Goal: Transaction & Acquisition: Book appointment/travel/reservation

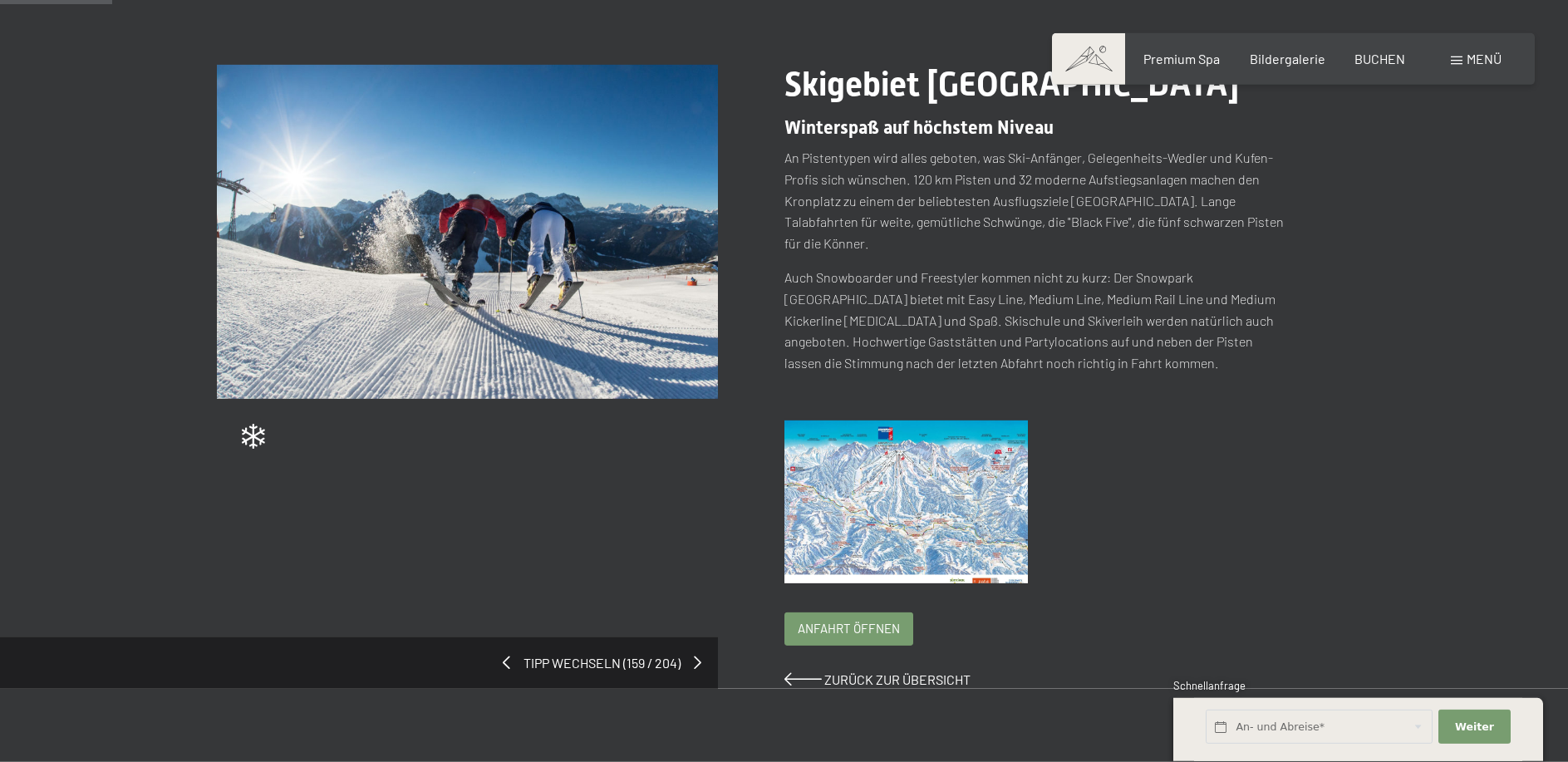
scroll to position [85, 0]
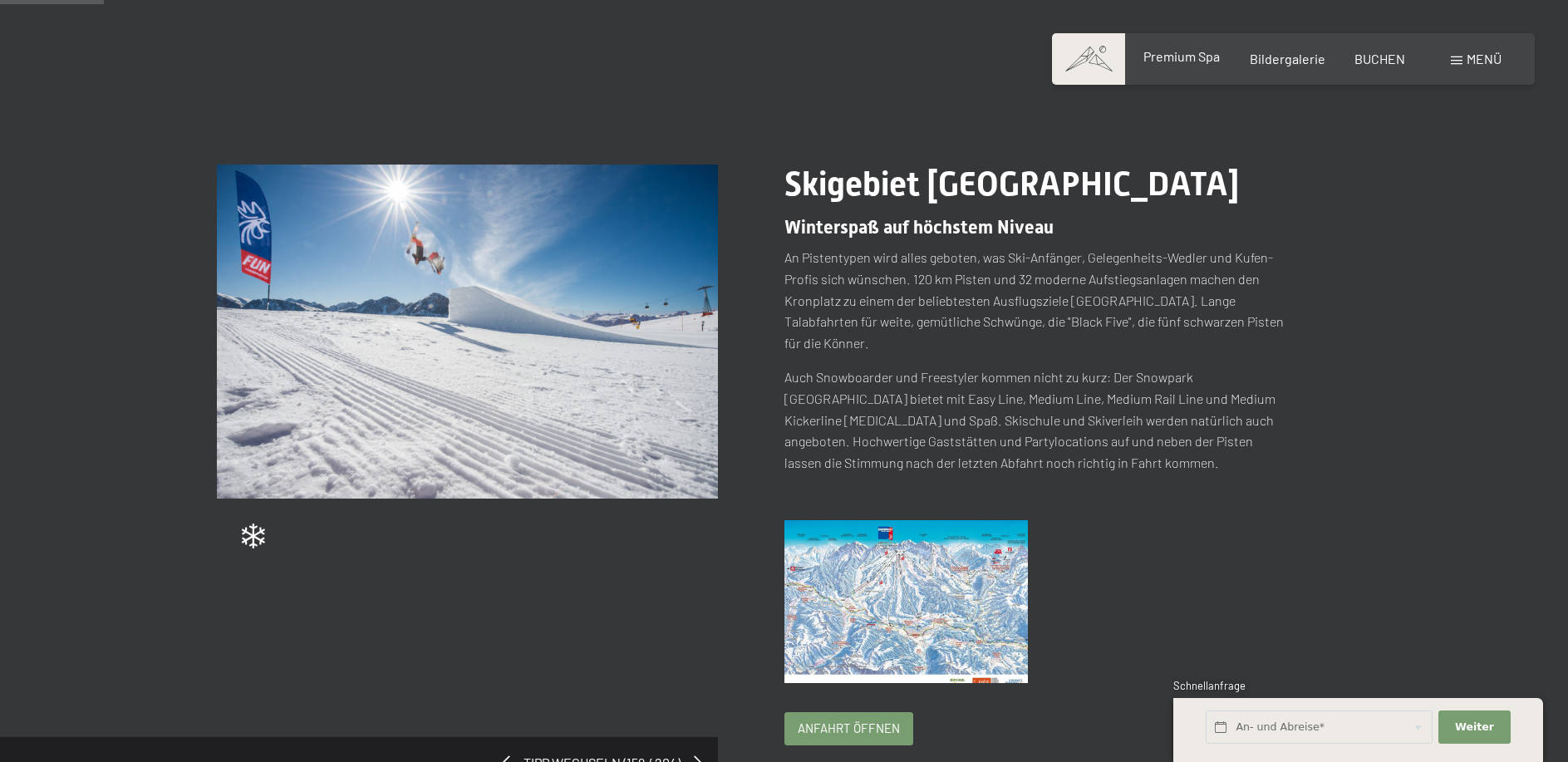
click at [1194, 55] on span "Premium Spa" at bounding box center [1182, 55] width 76 height 15
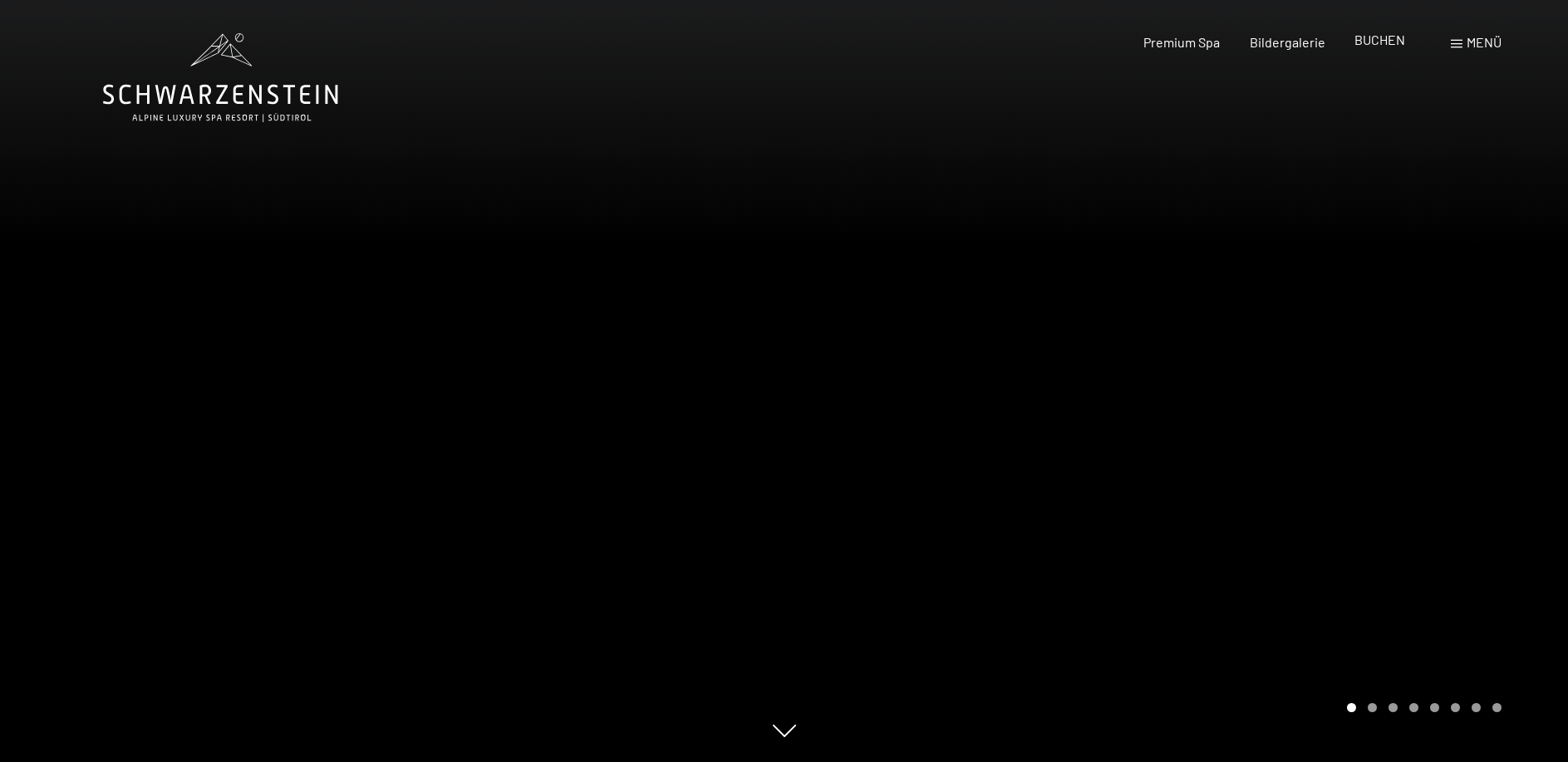
click at [1385, 43] on span "BUCHEN" at bounding box center [1379, 39] width 51 height 15
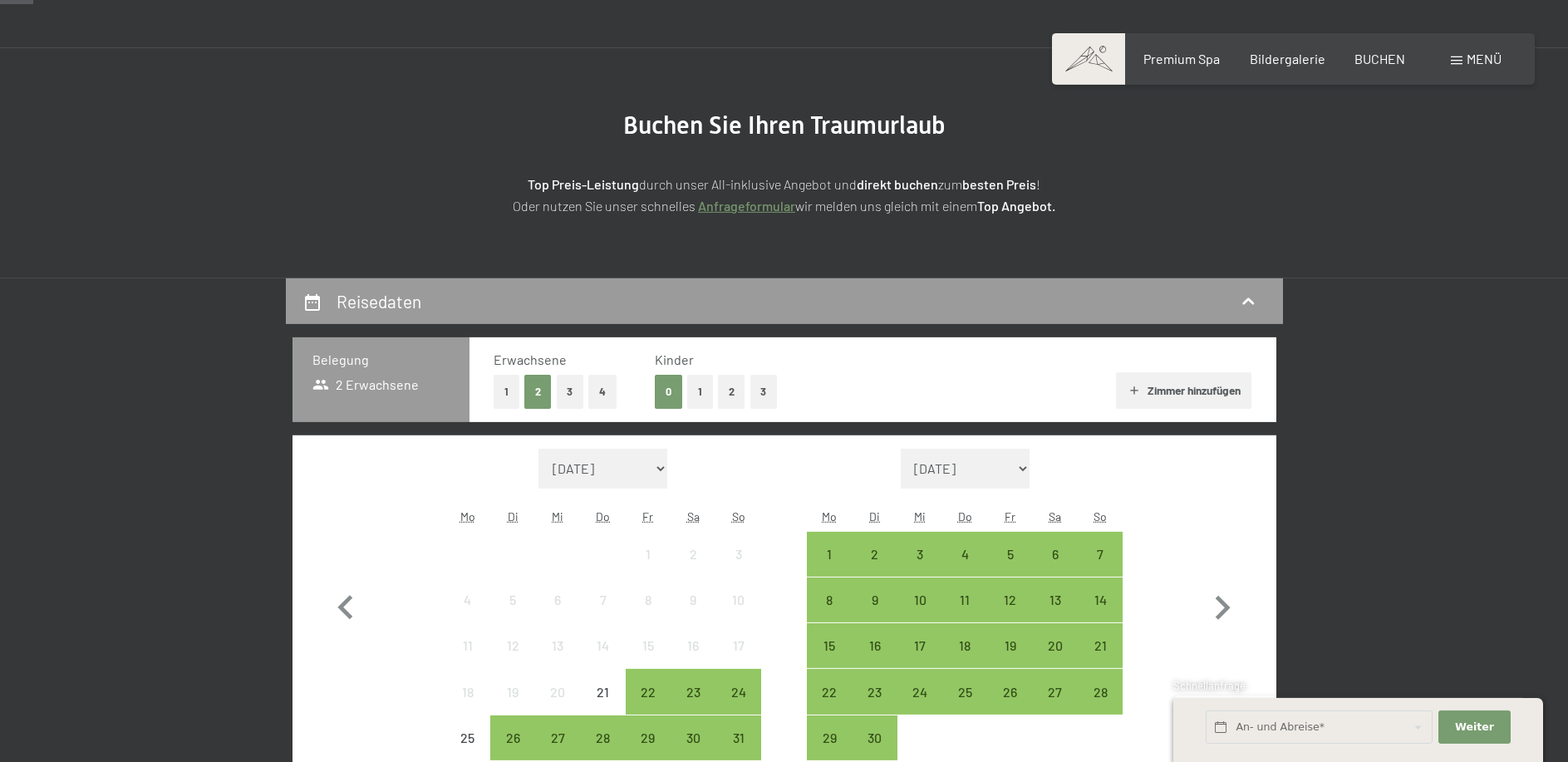
scroll to position [255, 0]
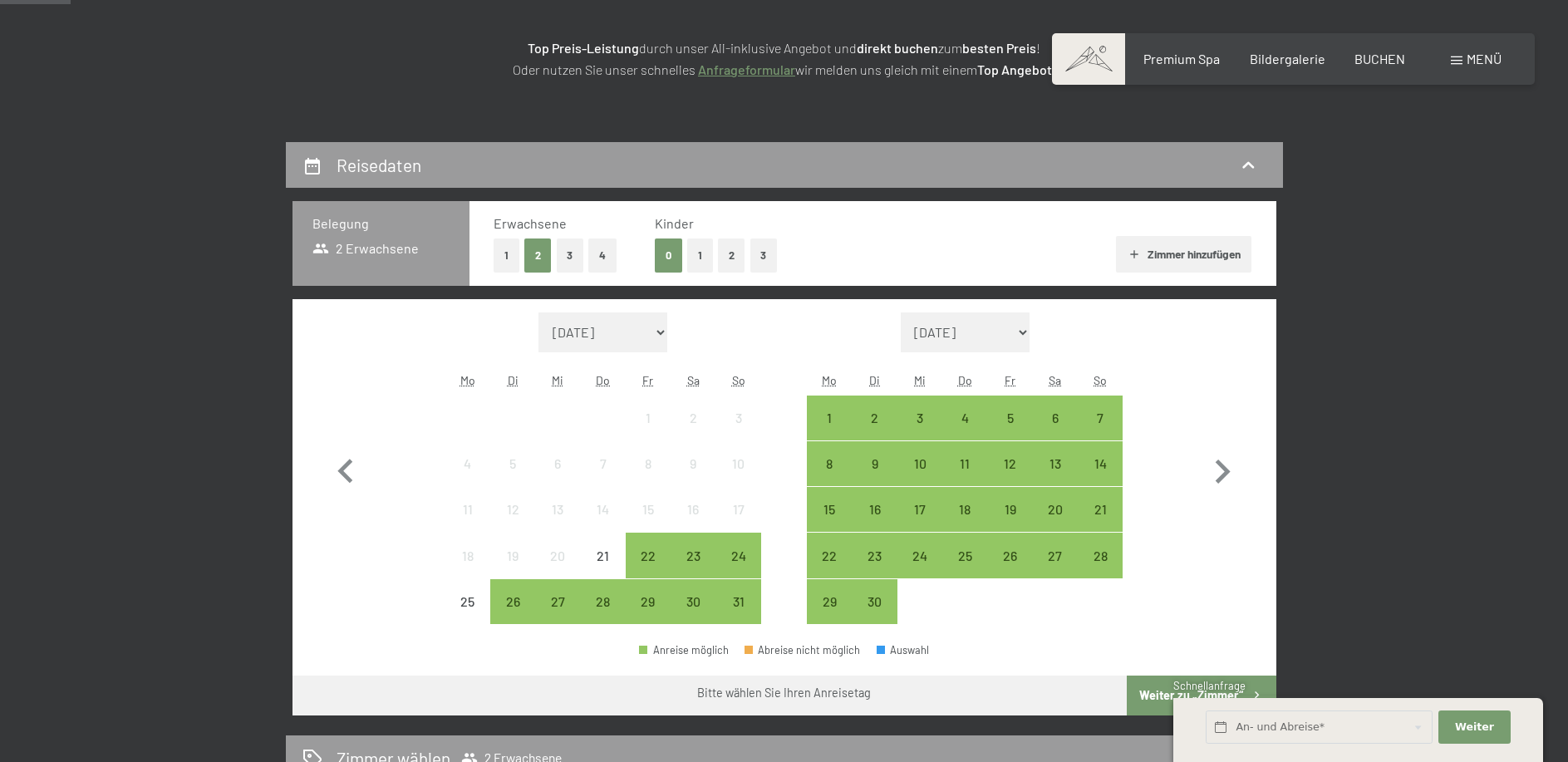
click at [506, 262] on button "1" at bounding box center [507, 256] width 25 height 34
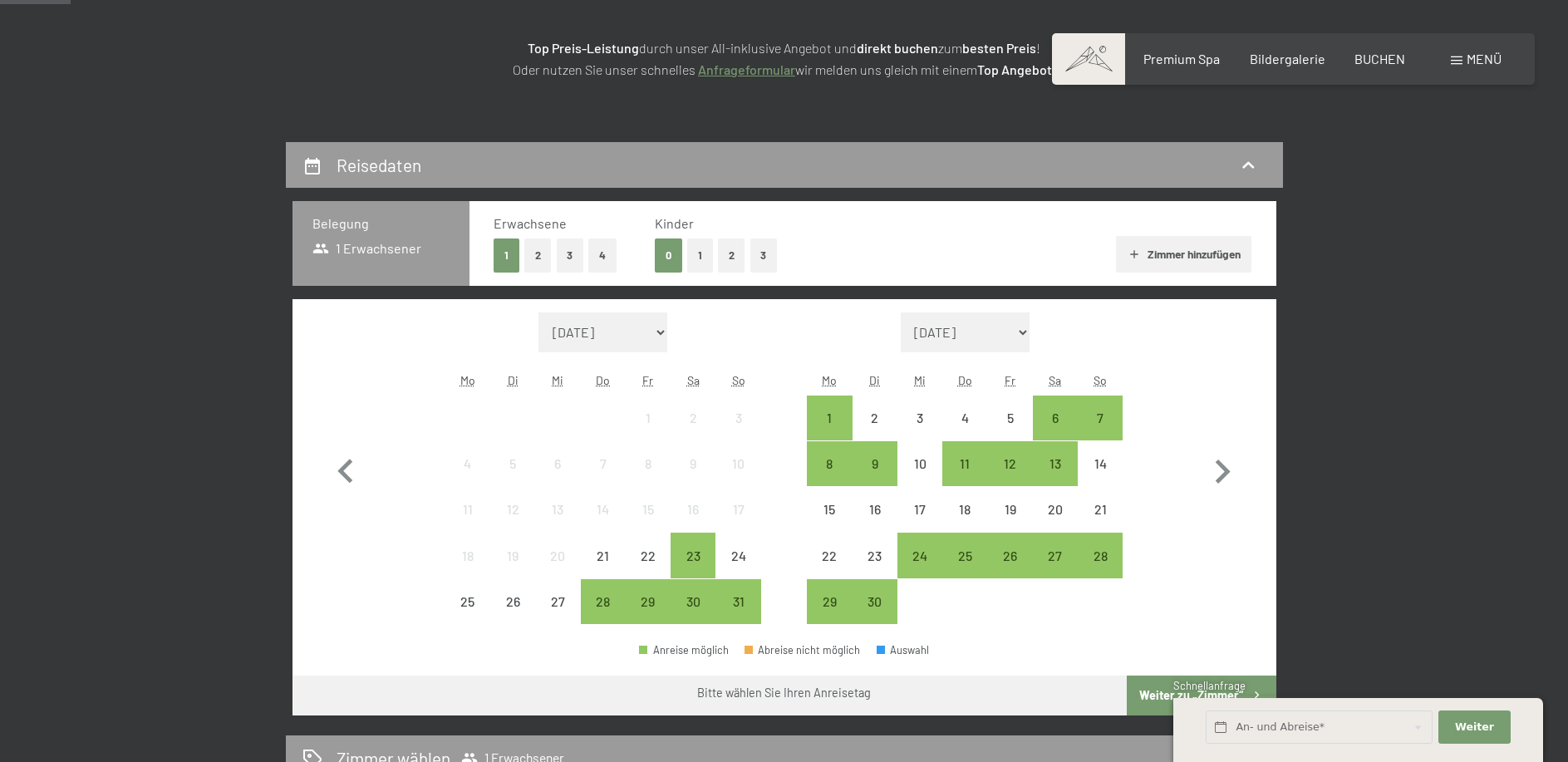
click at [705, 256] on button "1" at bounding box center [700, 256] width 25 height 34
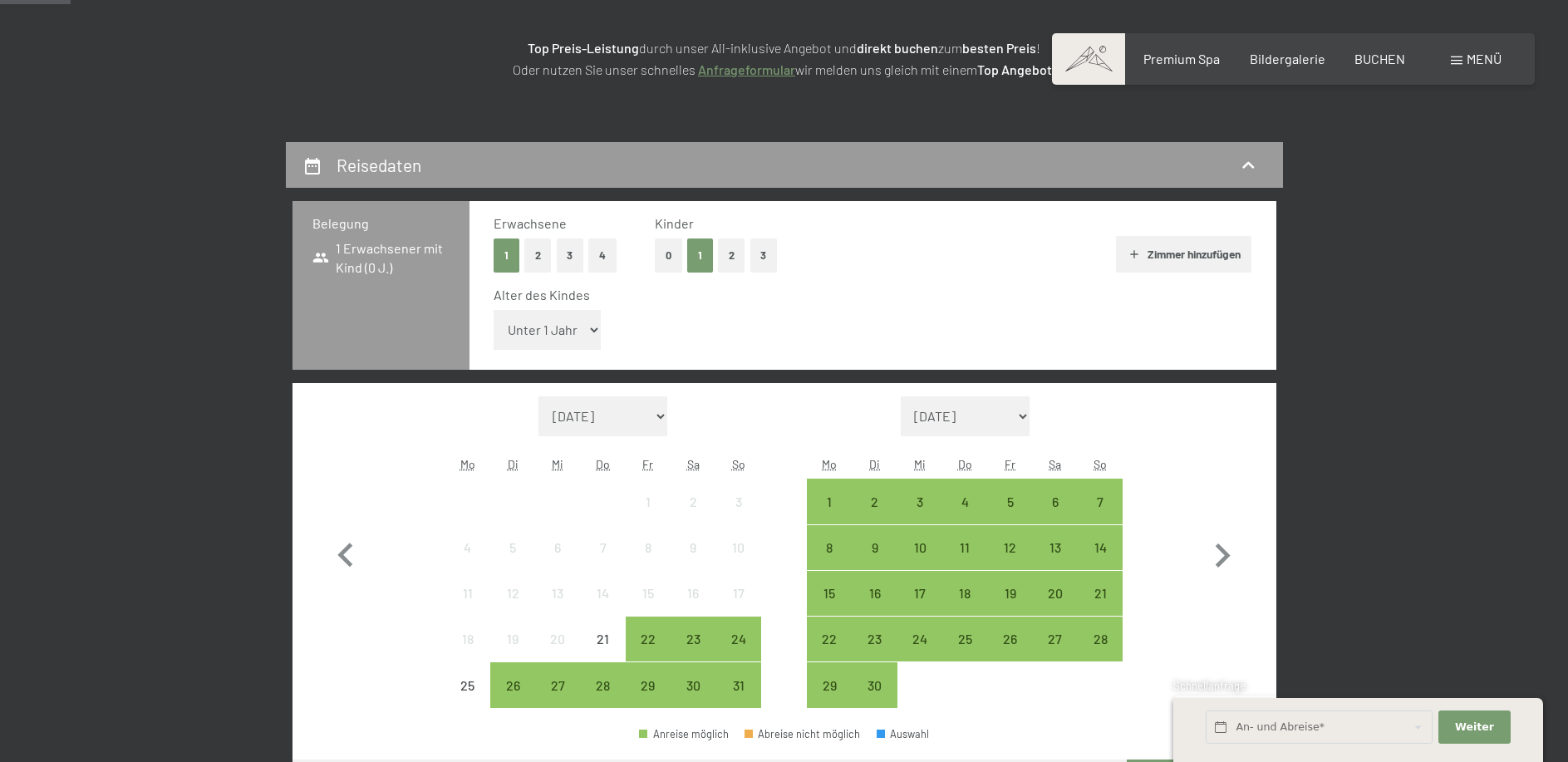
click at [494, 310] on select "Unter 1 Jahr 1 Jahr 2 Jahre 3 Jahre 4 Jahre 5 Jahre 6 Jahre 7 Jahre 8 Jahre 9 J…" at bounding box center [547, 330] width 108 height 40
select select "14"
click option "14 Jahre" at bounding box center [0, 0] width 0 height 0
click at [1222, 562] on icon "button" at bounding box center [1223, 555] width 15 height 24
select select "[DATE]"
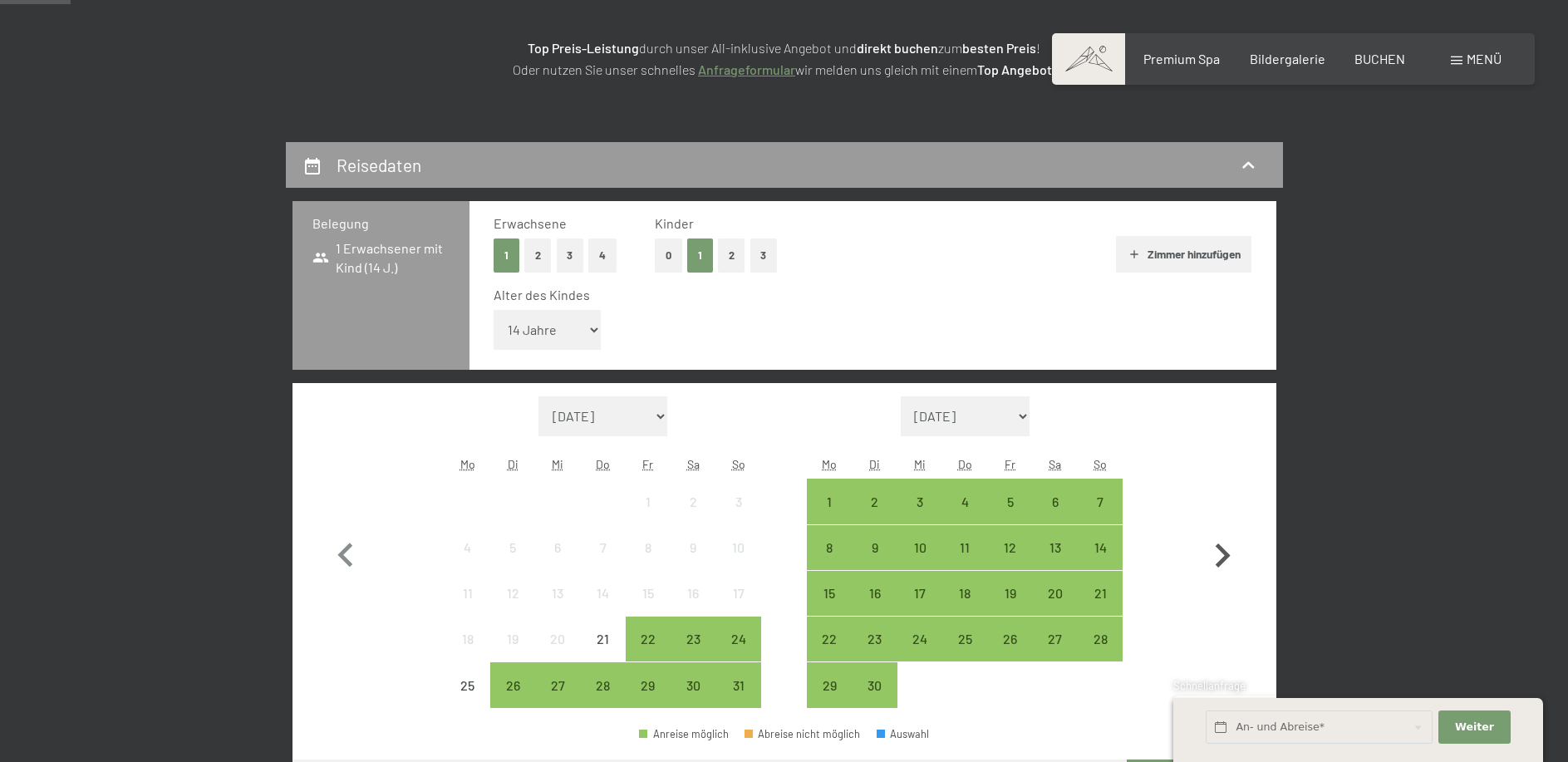
select select "[DATE]"
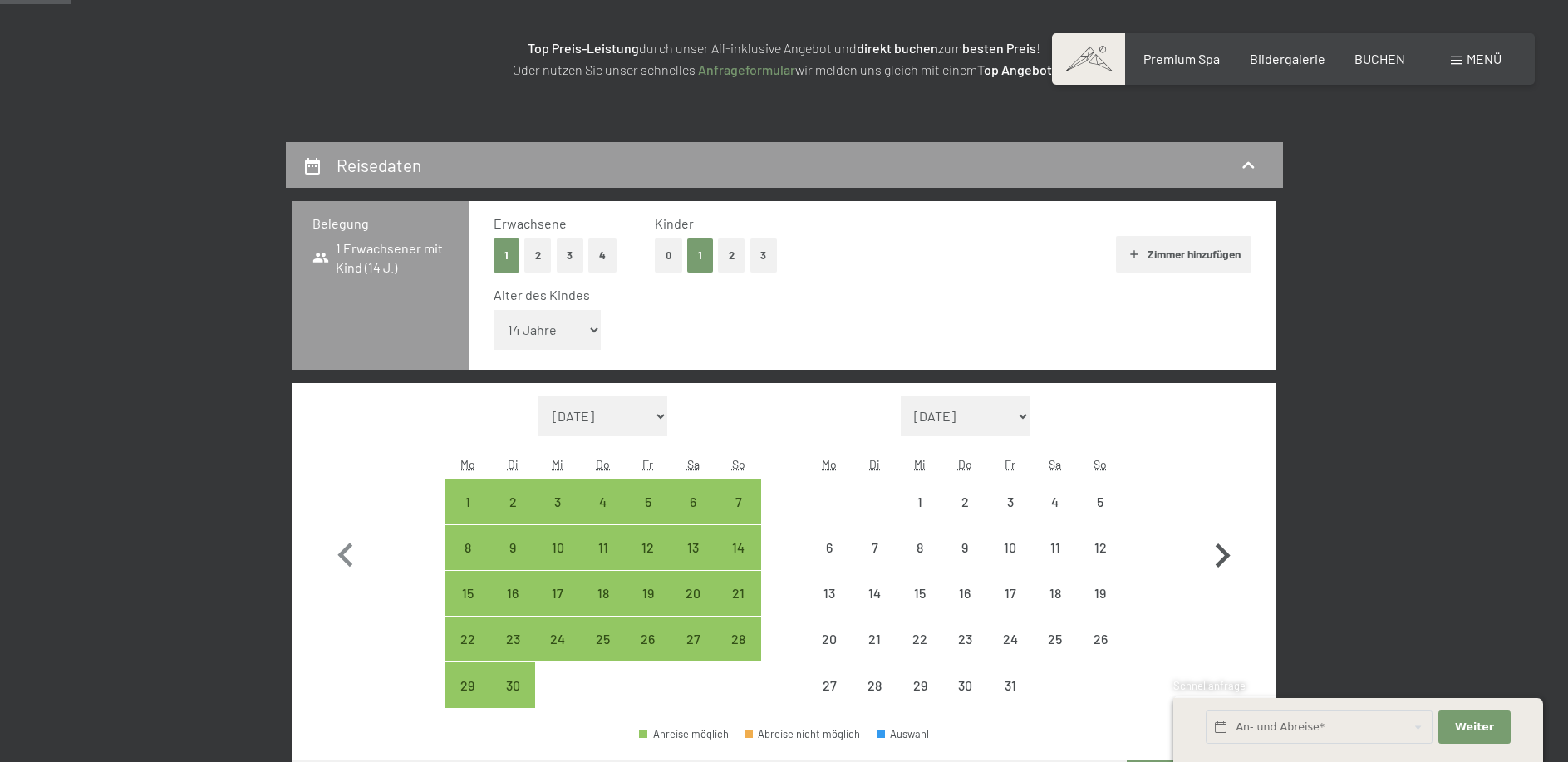
click at [1222, 562] on icon "button" at bounding box center [1223, 555] width 15 height 24
select select "[DATE]"
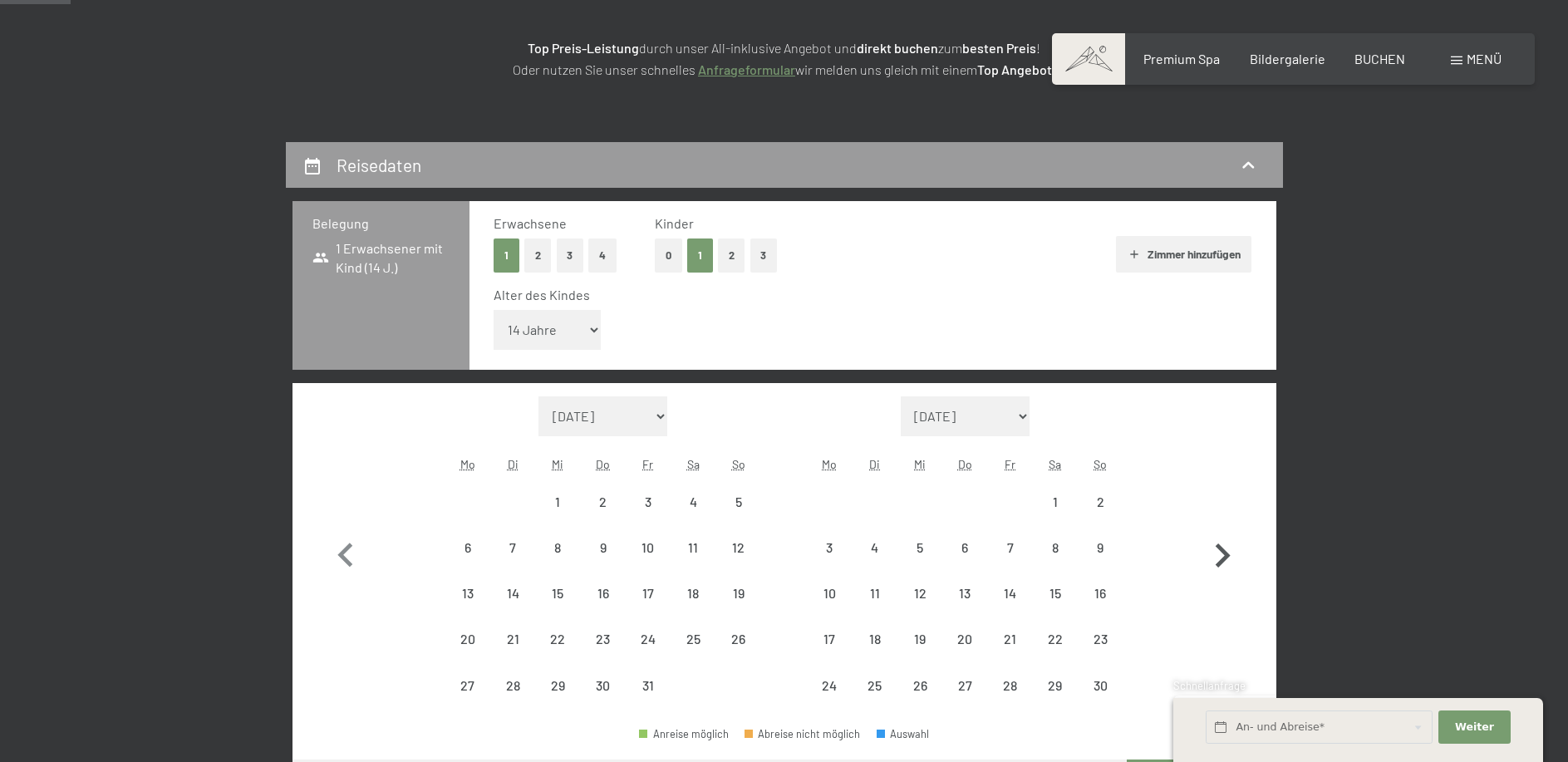
click at [1222, 562] on icon "button" at bounding box center [1223, 555] width 15 height 24
select select "[DATE]"
click at [1222, 562] on icon "button" at bounding box center [1223, 555] width 15 height 24
select select "[DATE]"
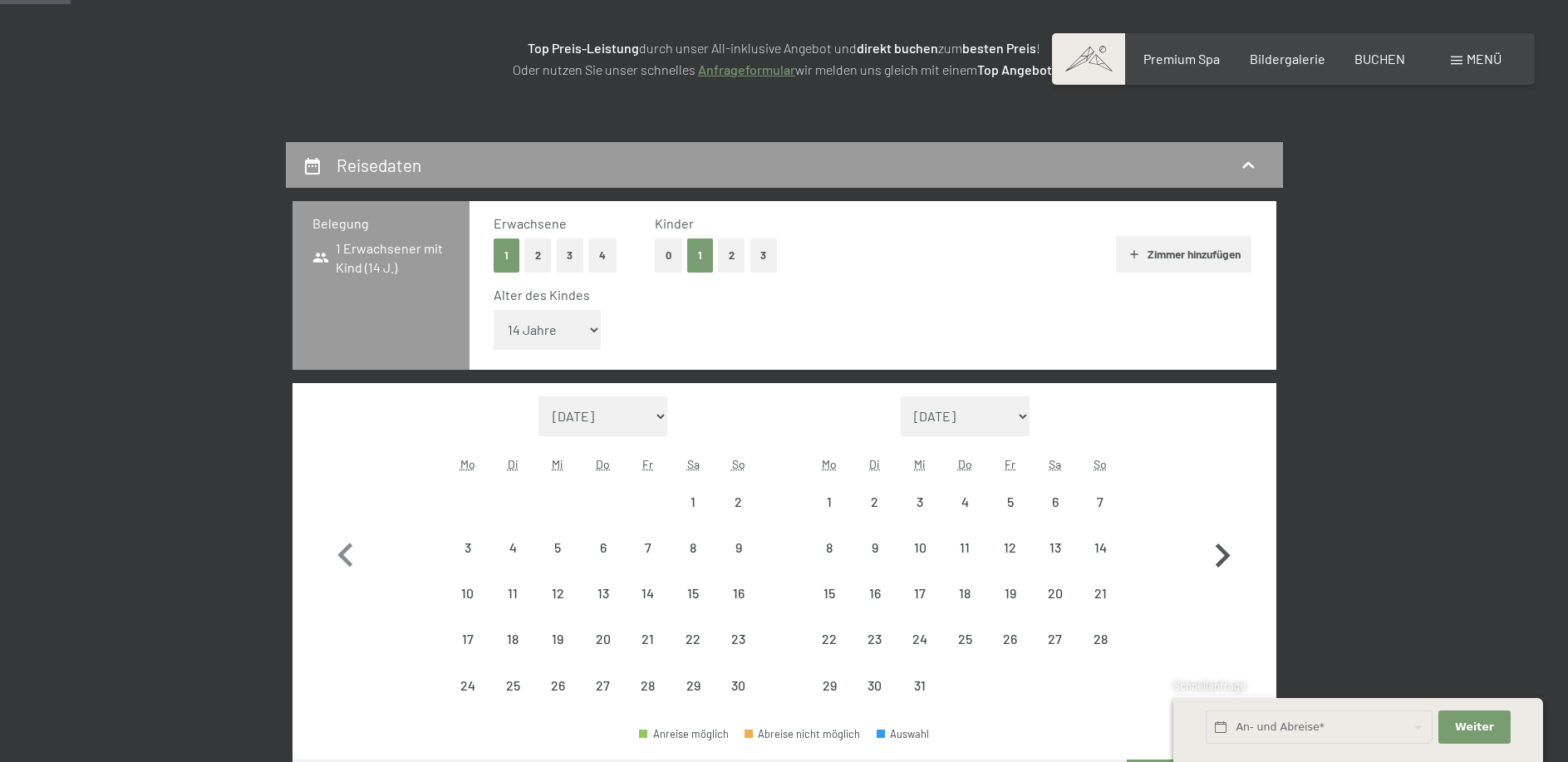
select select "[DATE]"
click at [1222, 562] on icon "button" at bounding box center [1223, 555] width 15 height 24
select select "[DATE]"
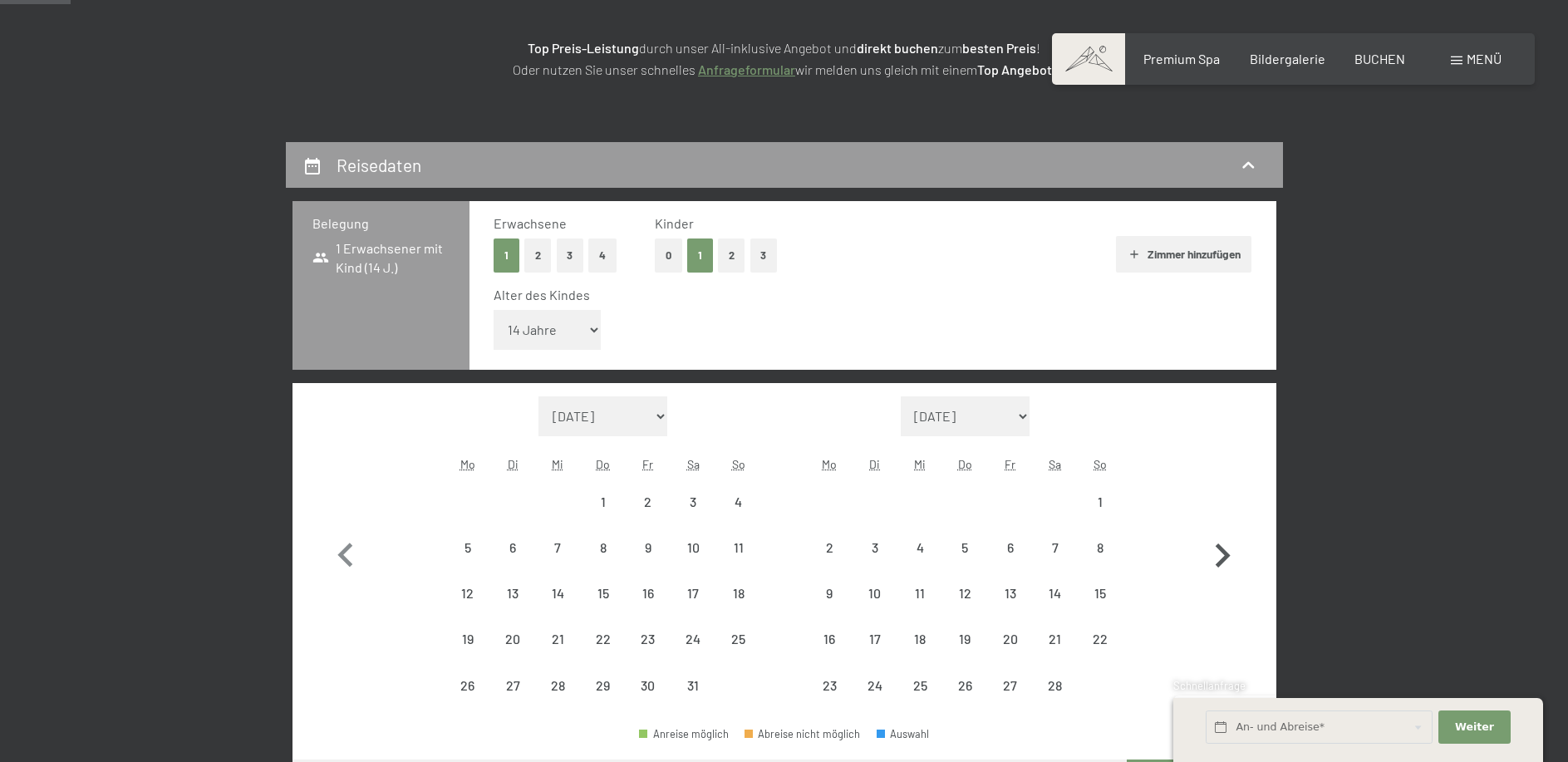
select select "[DATE]"
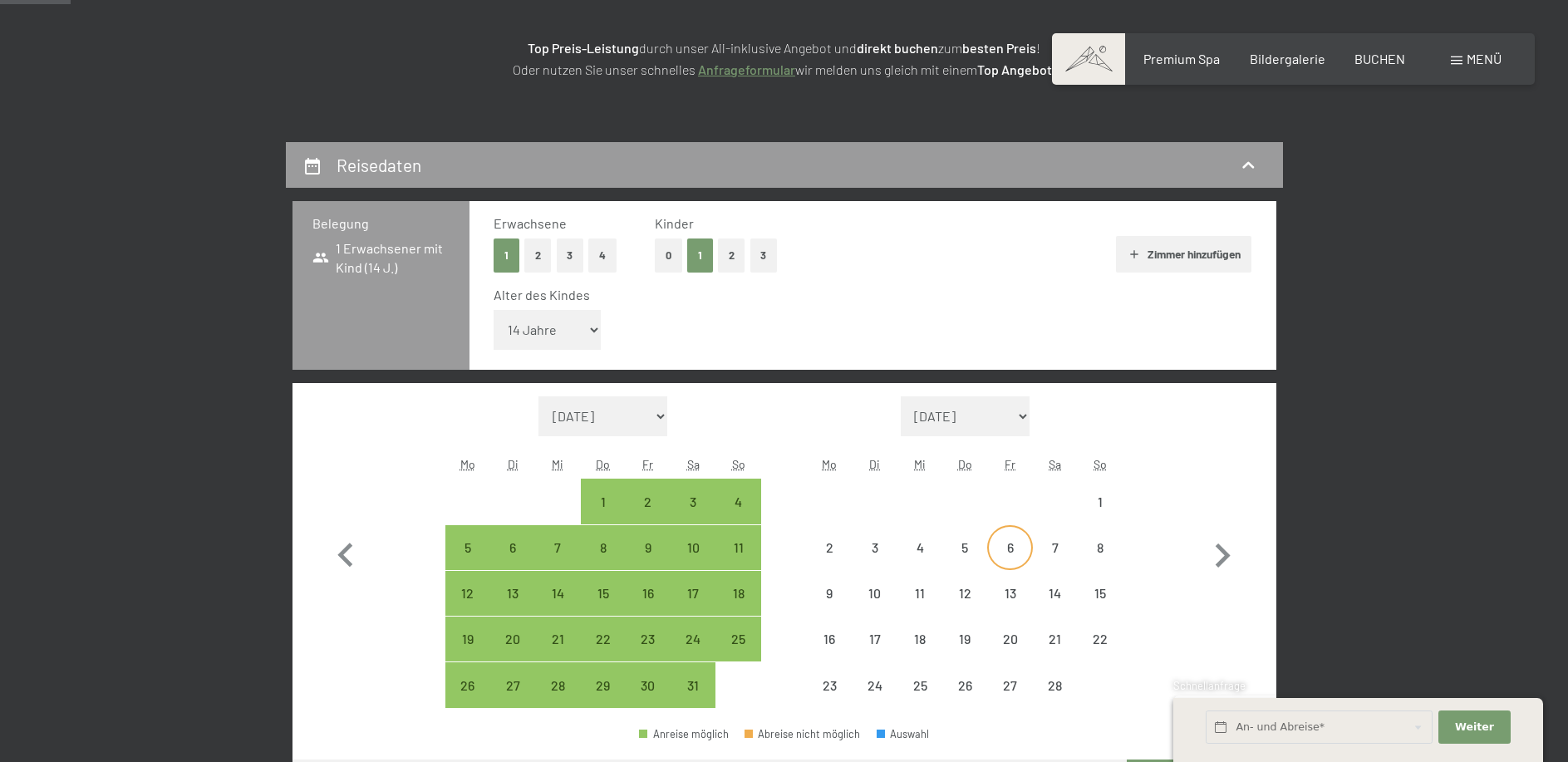
select select "[DATE]"
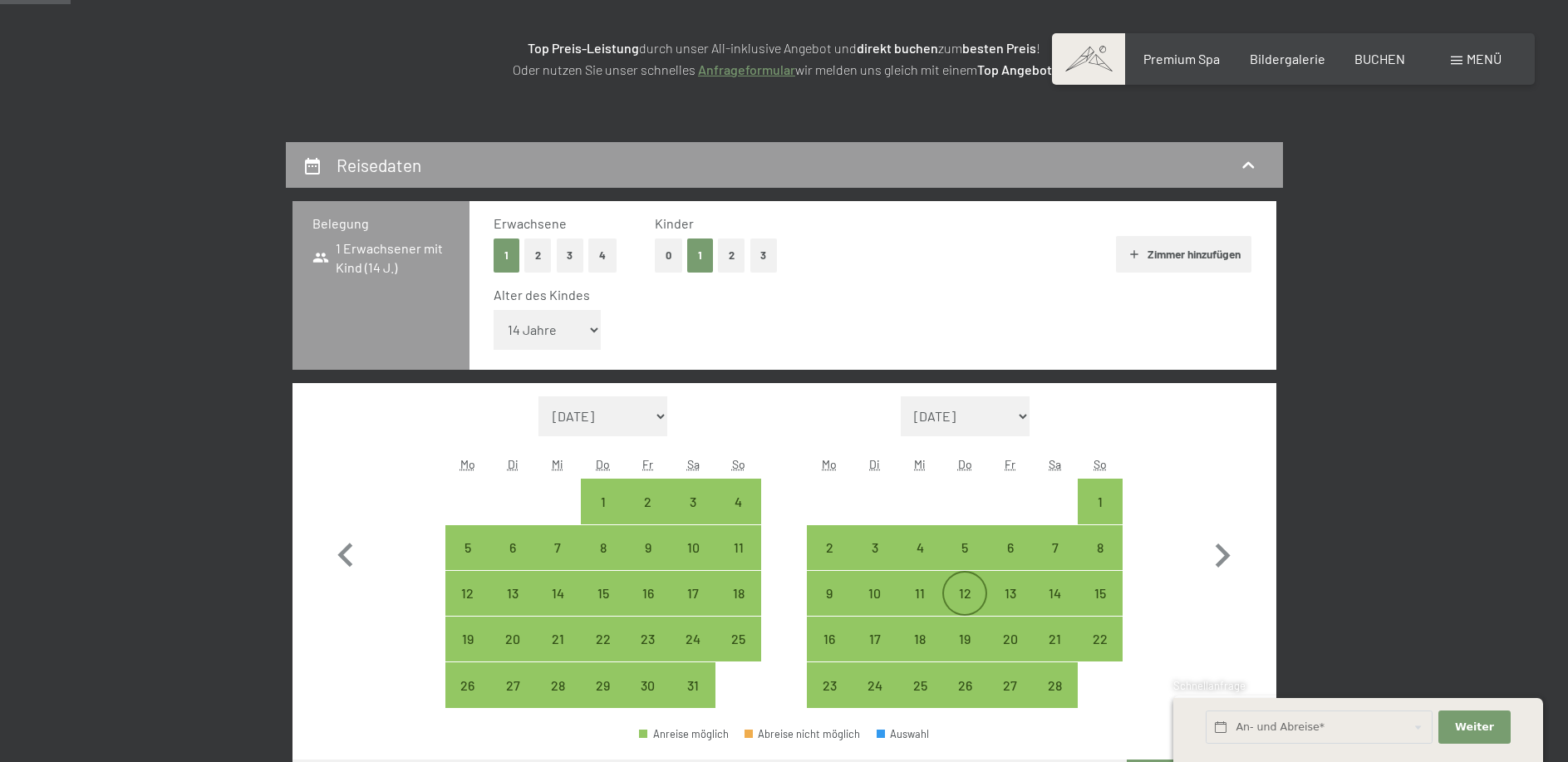
click at [973, 590] on div "12" at bounding box center [965, 607] width 42 height 42
select select "[DATE]"
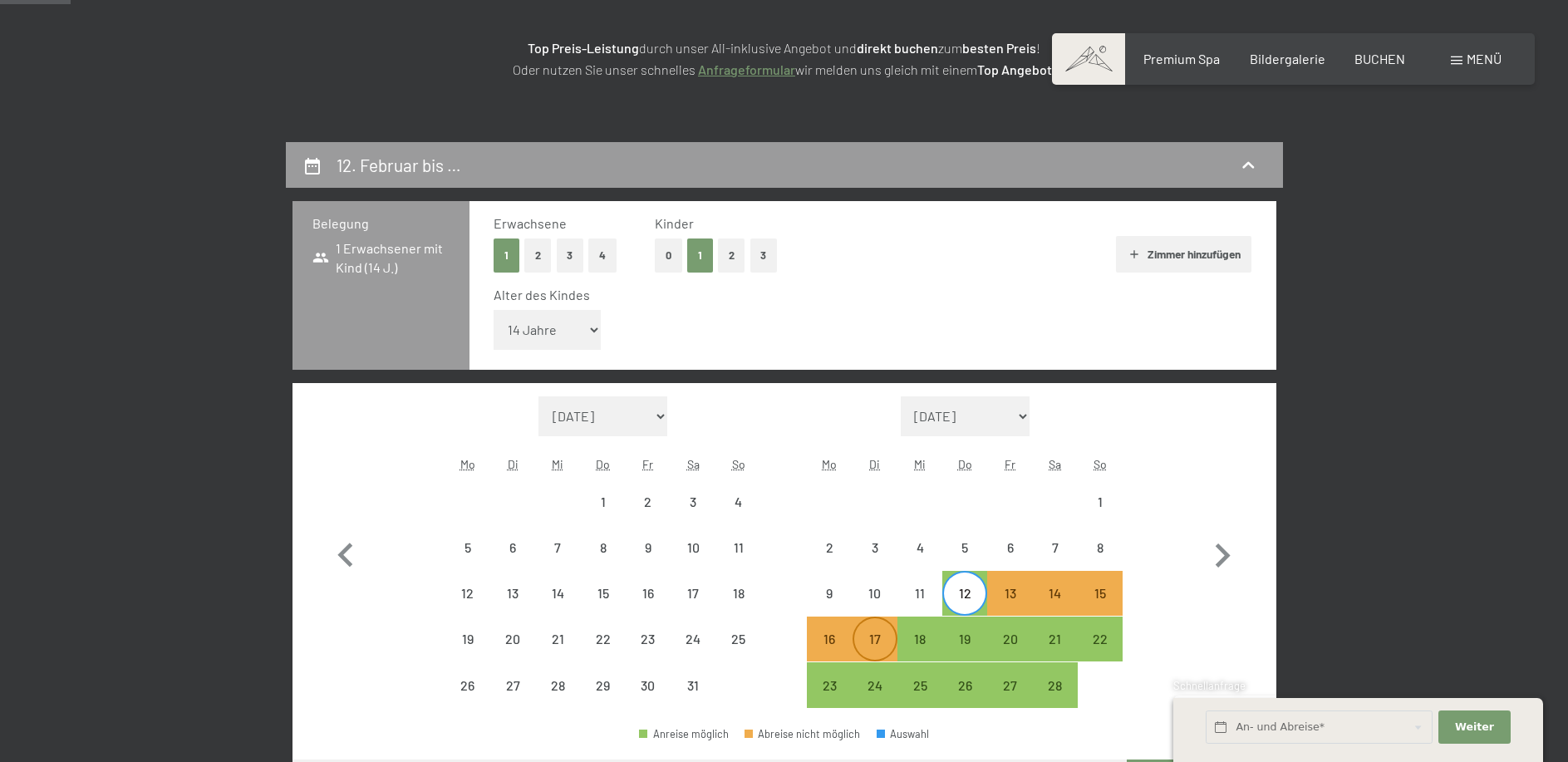
click at [877, 645] on div "17" at bounding box center [875, 653] width 42 height 42
select select "[DATE]"
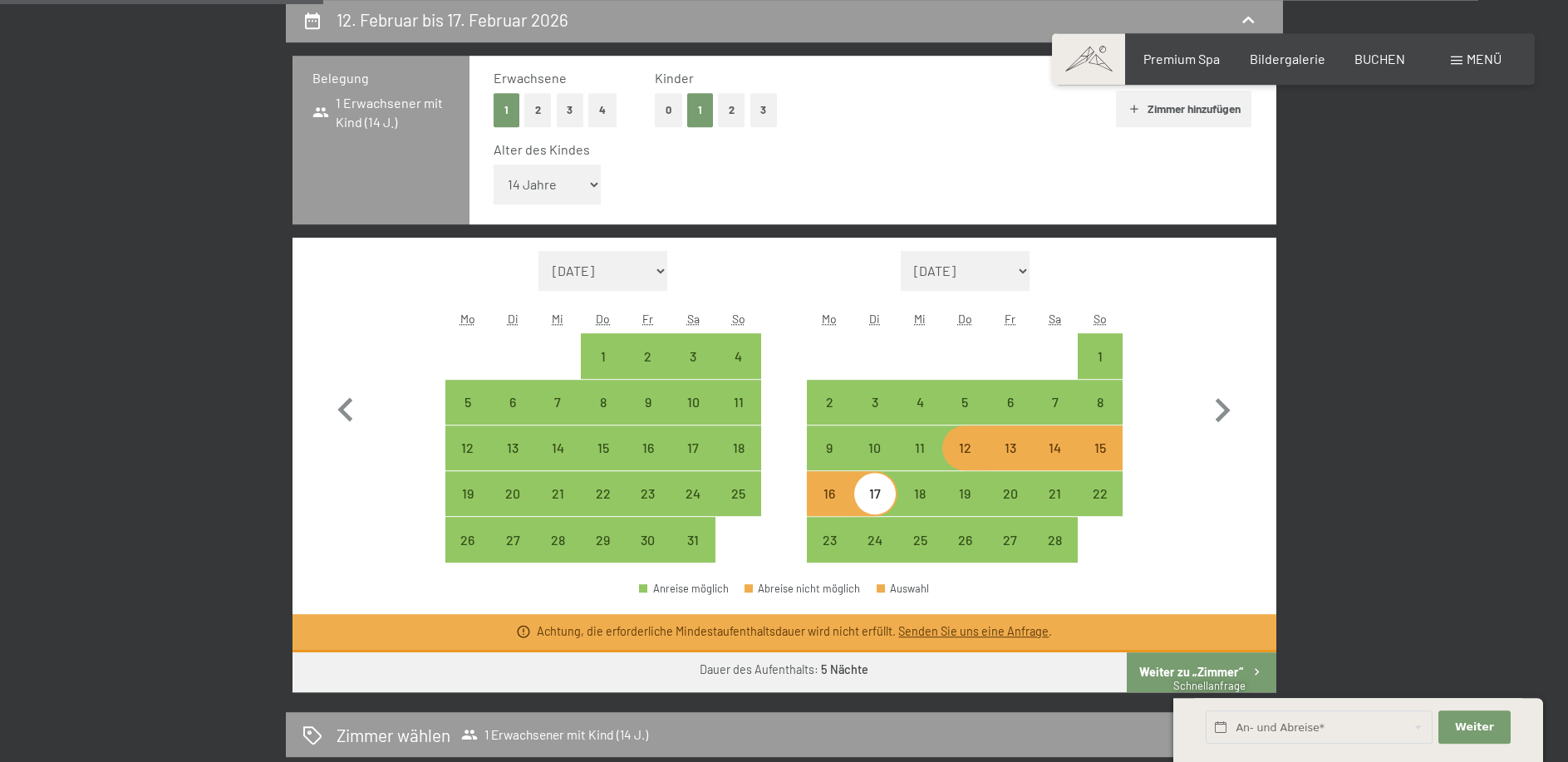
scroll to position [424, 0]
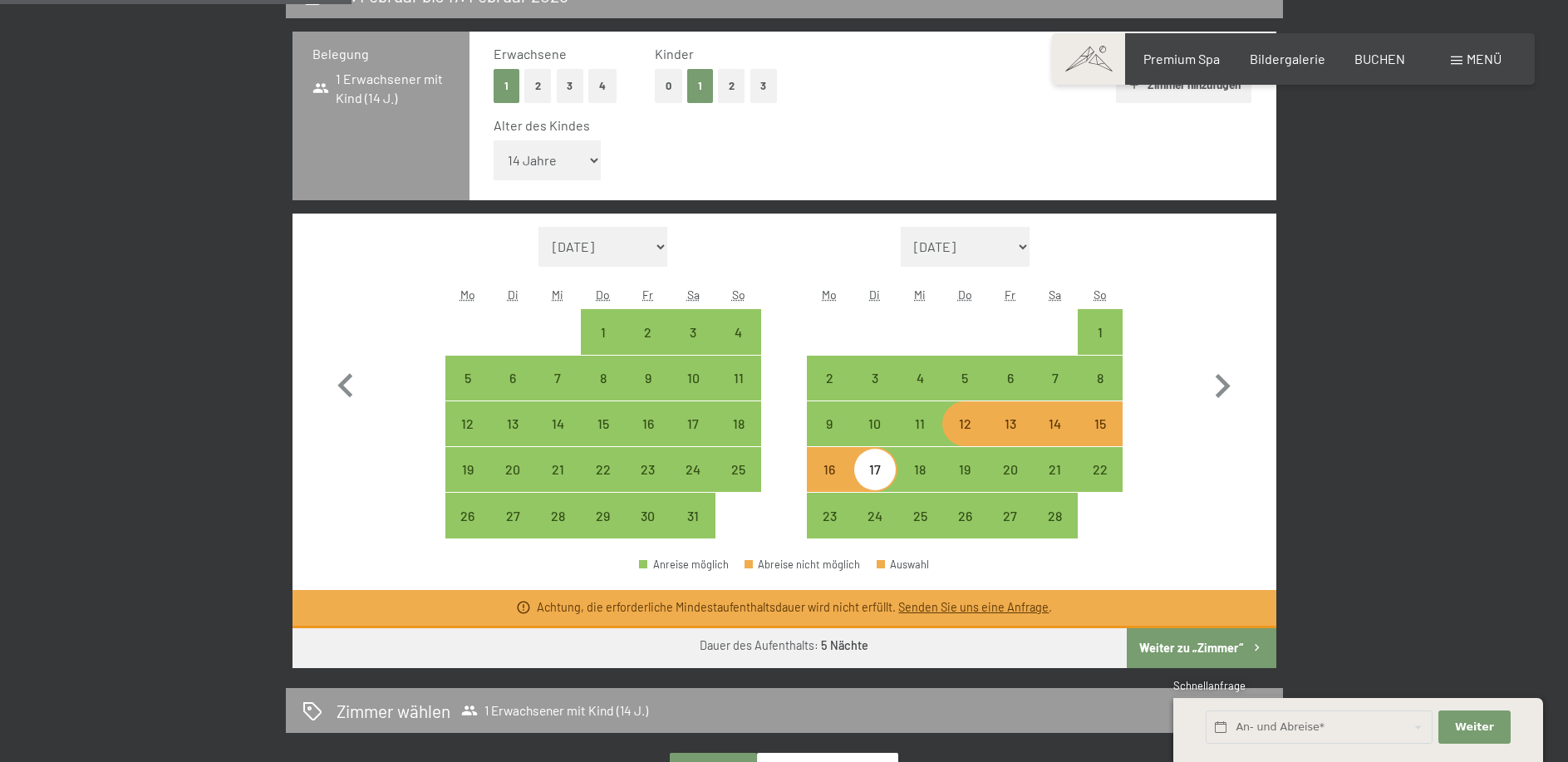
click at [1213, 641] on button "Weiter zu „Zimmer“" at bounding box center [1201, 648] width 149 height 40
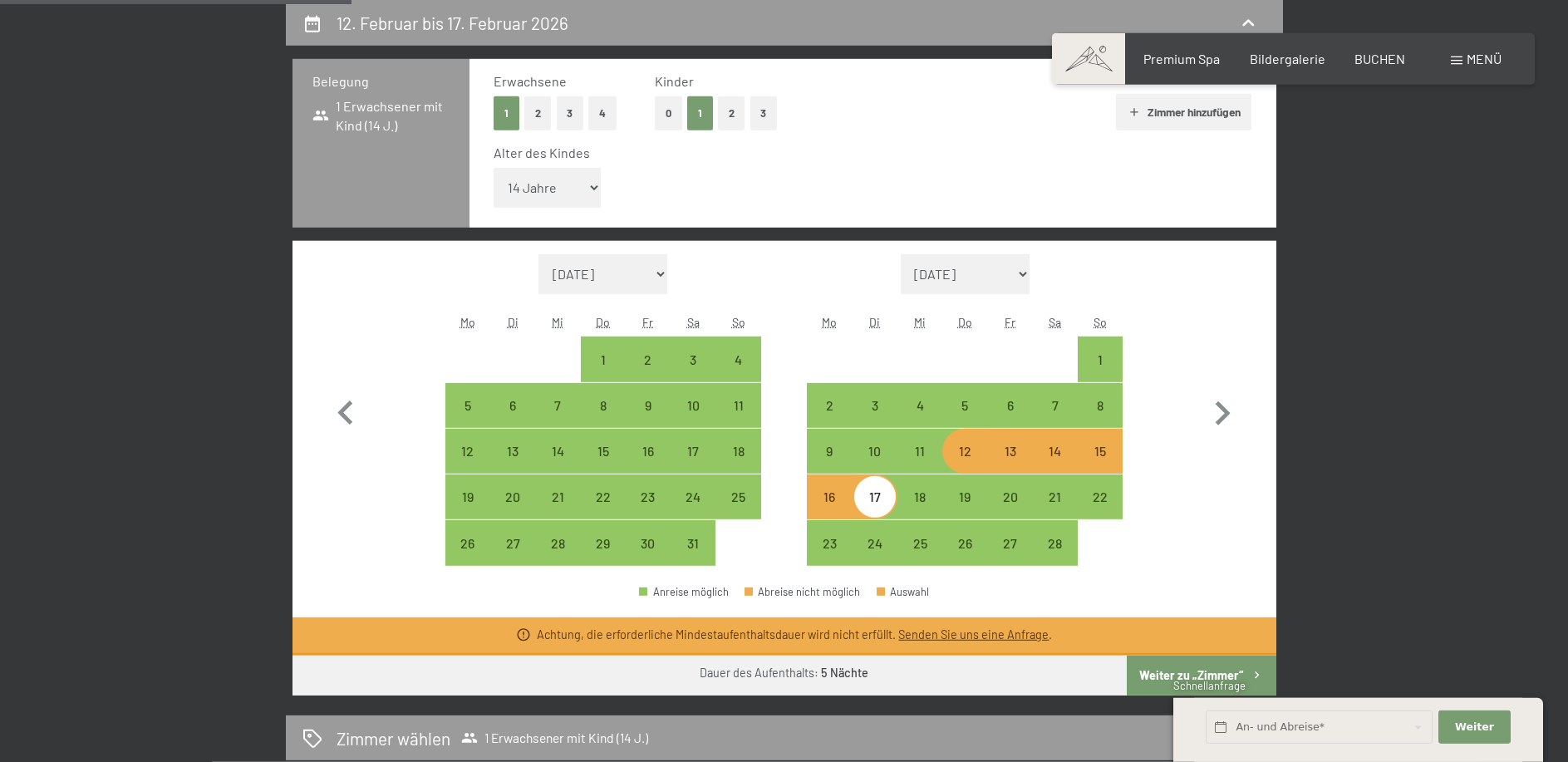
select select "[DATE]"
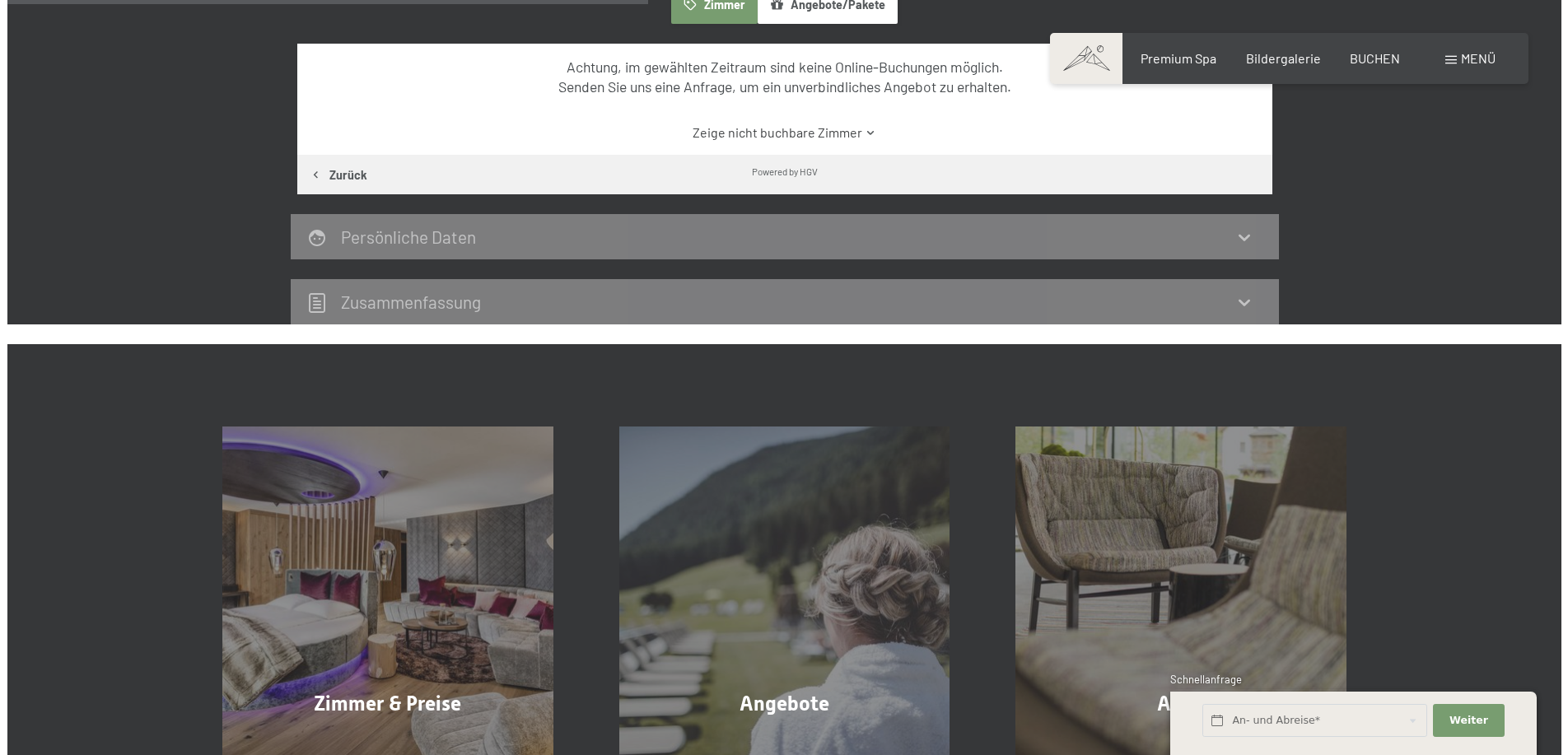
scroll to position [309, 0]
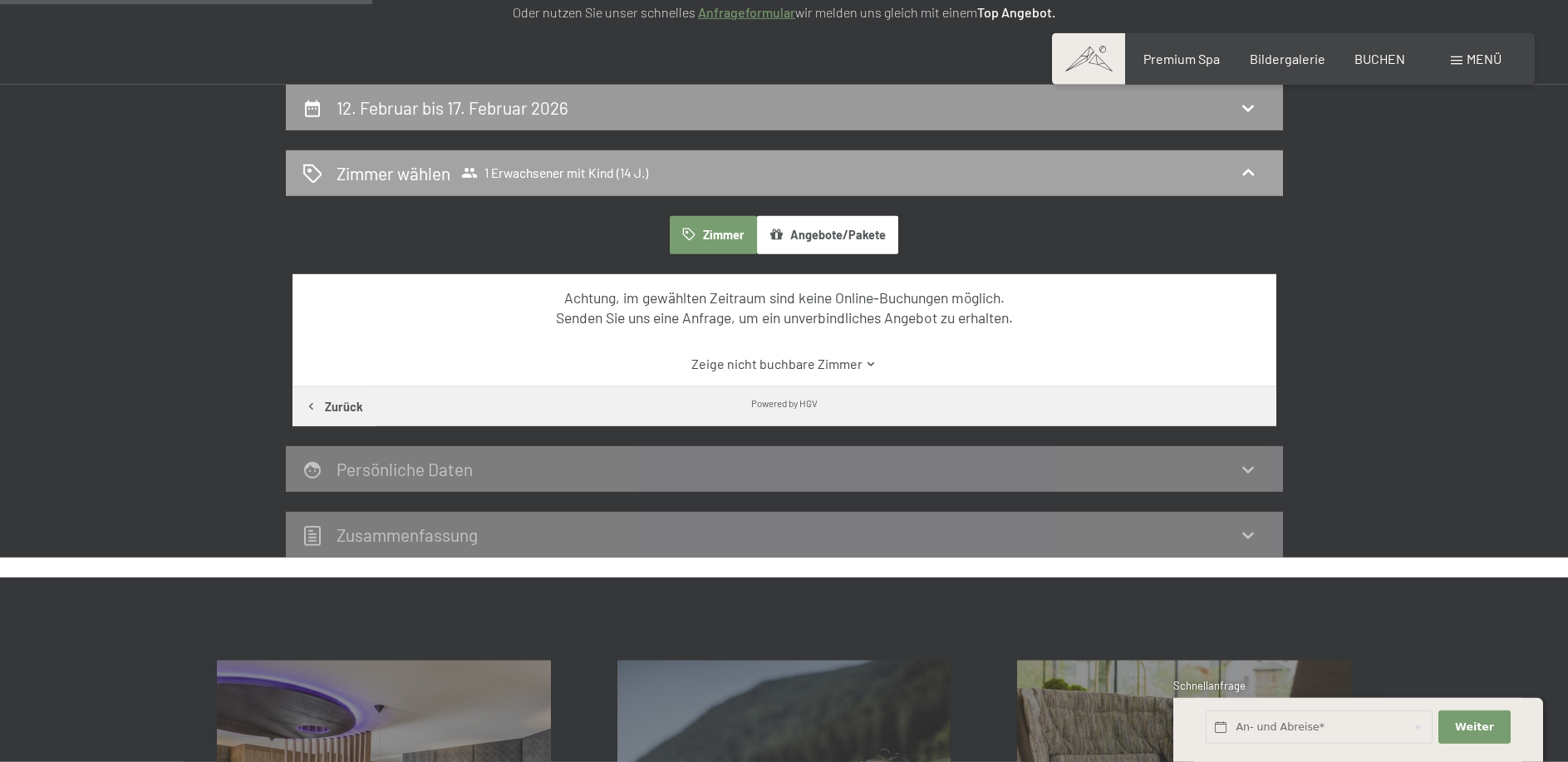
click at [954, 175] on div "[PERSON_NAME] [PERSON_NAME] 1 Erwachsener mit Kind (14 J.)" at bounding box center [785, 173] width 964 height 24
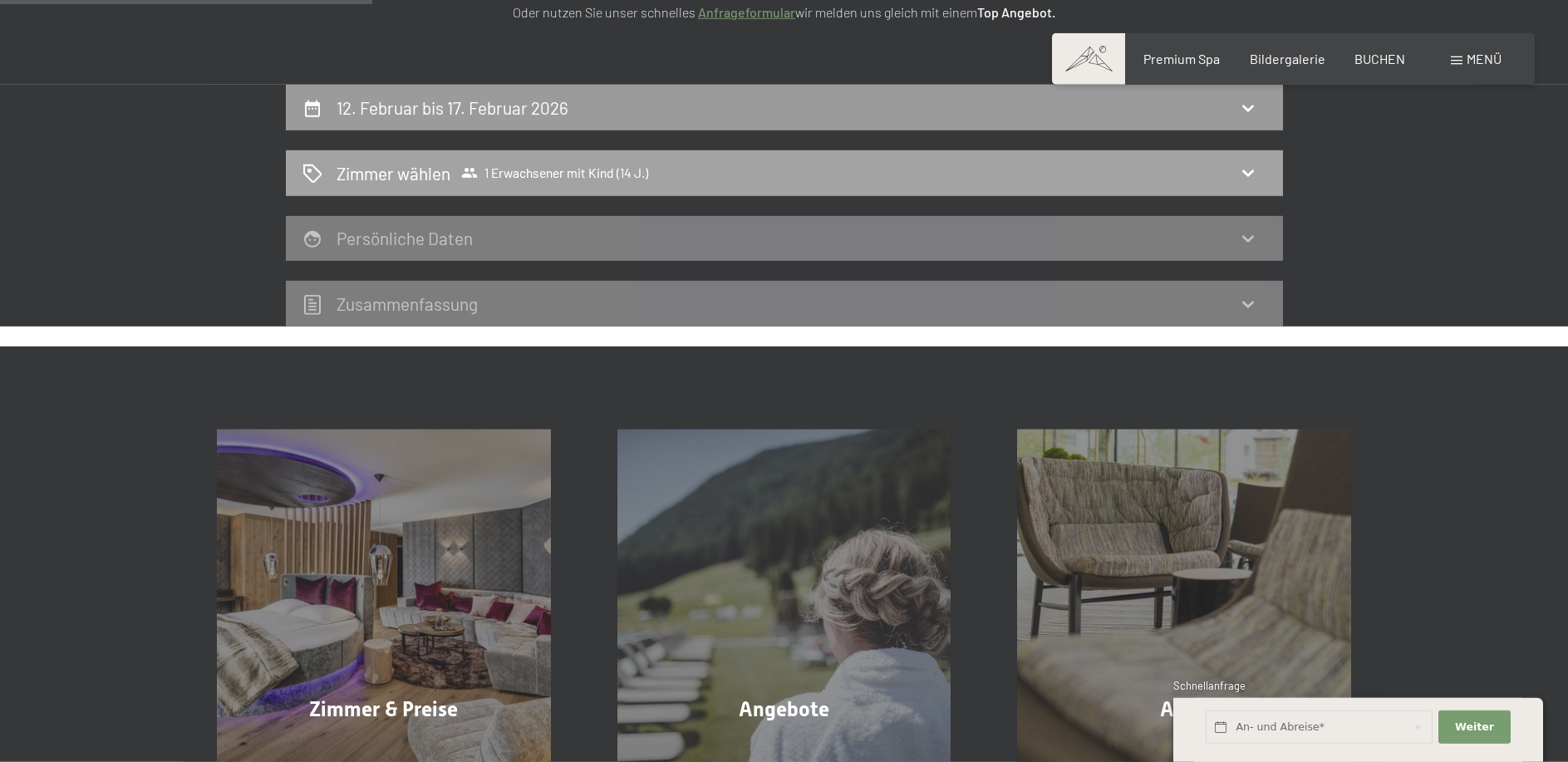
click at [954, 175] on div "[PERSON_NAME] [PERSON_NAME] 1 Erwachsener mit Kind (14 J.)" at bounding box center [785, 173] width 964 height 24
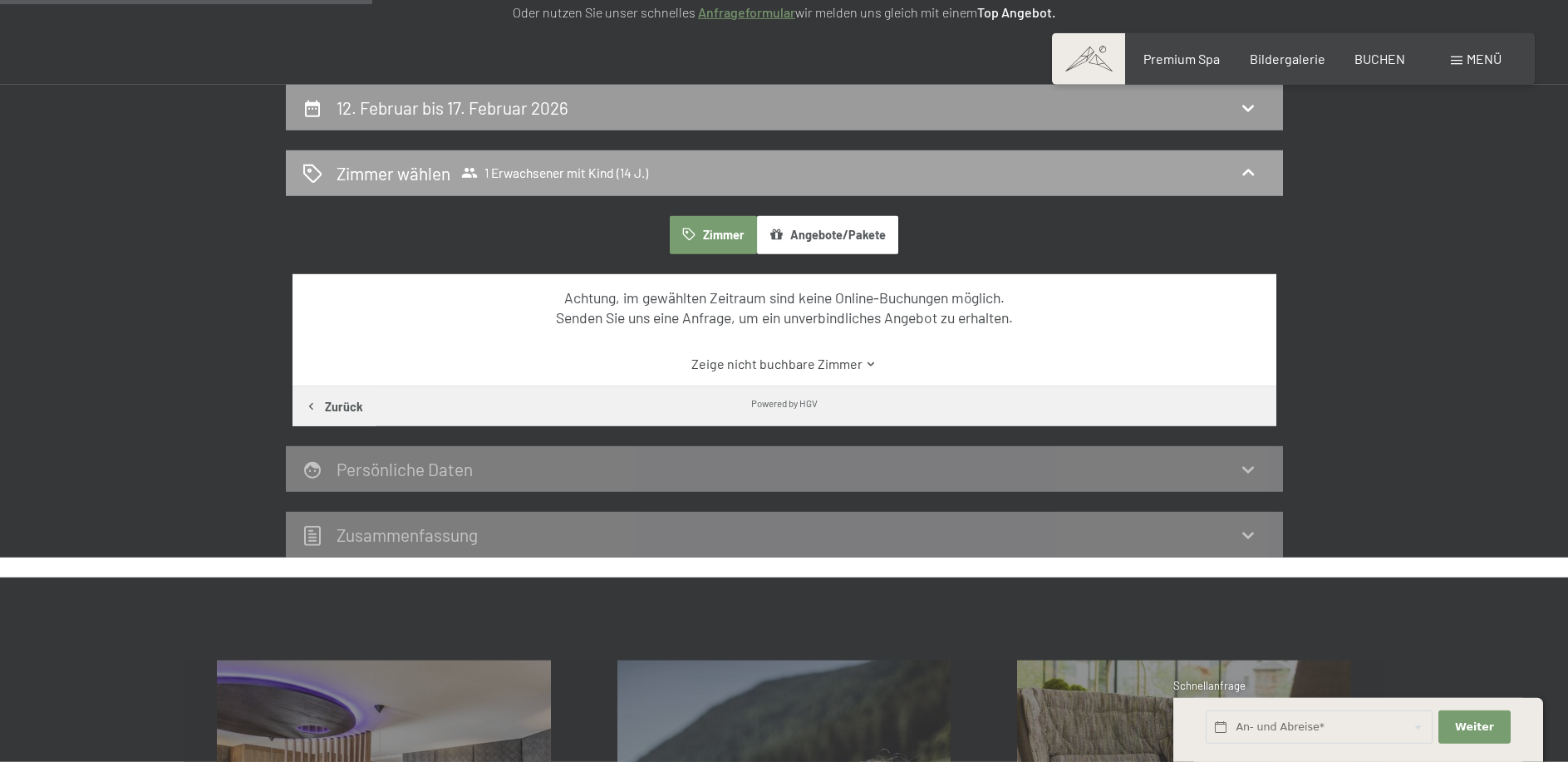
click at [820, 166] on div "[PERSON_NAME] [PERSON_NAME] 1 Erwachsener mit Kind (14 J.)" at bounding box center [785, 173] width 964 height 24
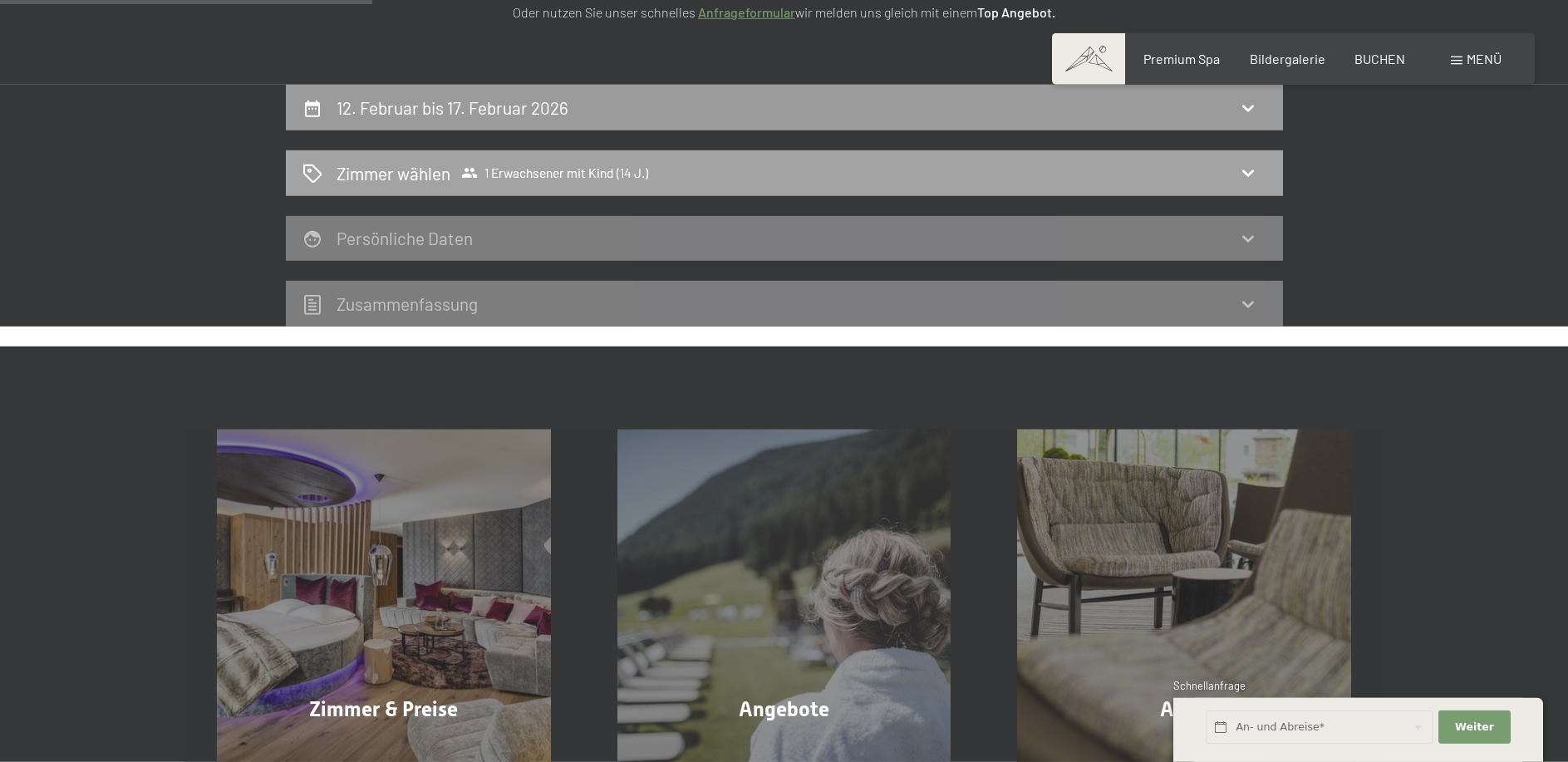
click at [820, 166] on div "[PERSON_NAME] [PERSON_NAME] 1 Erwachsener mit Kind (14 J.)" at bounding box center [785, 173] width 964 height 24
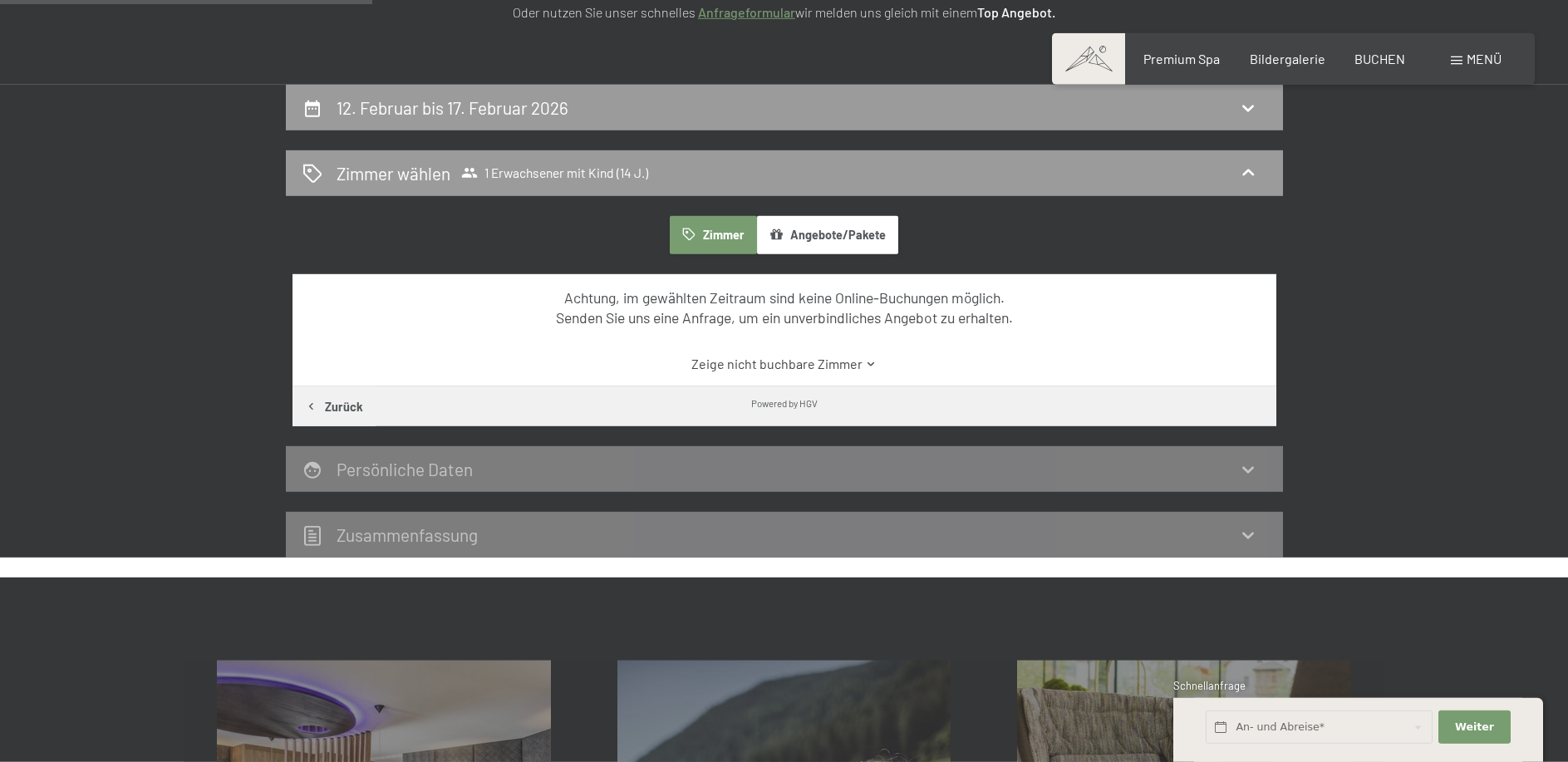
click at [707, 243] on button "Zimmer" at bounding box center [712, 235] width 86 height 38
click at [651, 411] on div "Powered by HGV" at bounding box center [785, 402] width 984 height 33
click at [1273, 728] on input "text" at bounding box center [1319, 728] width 227 height 34
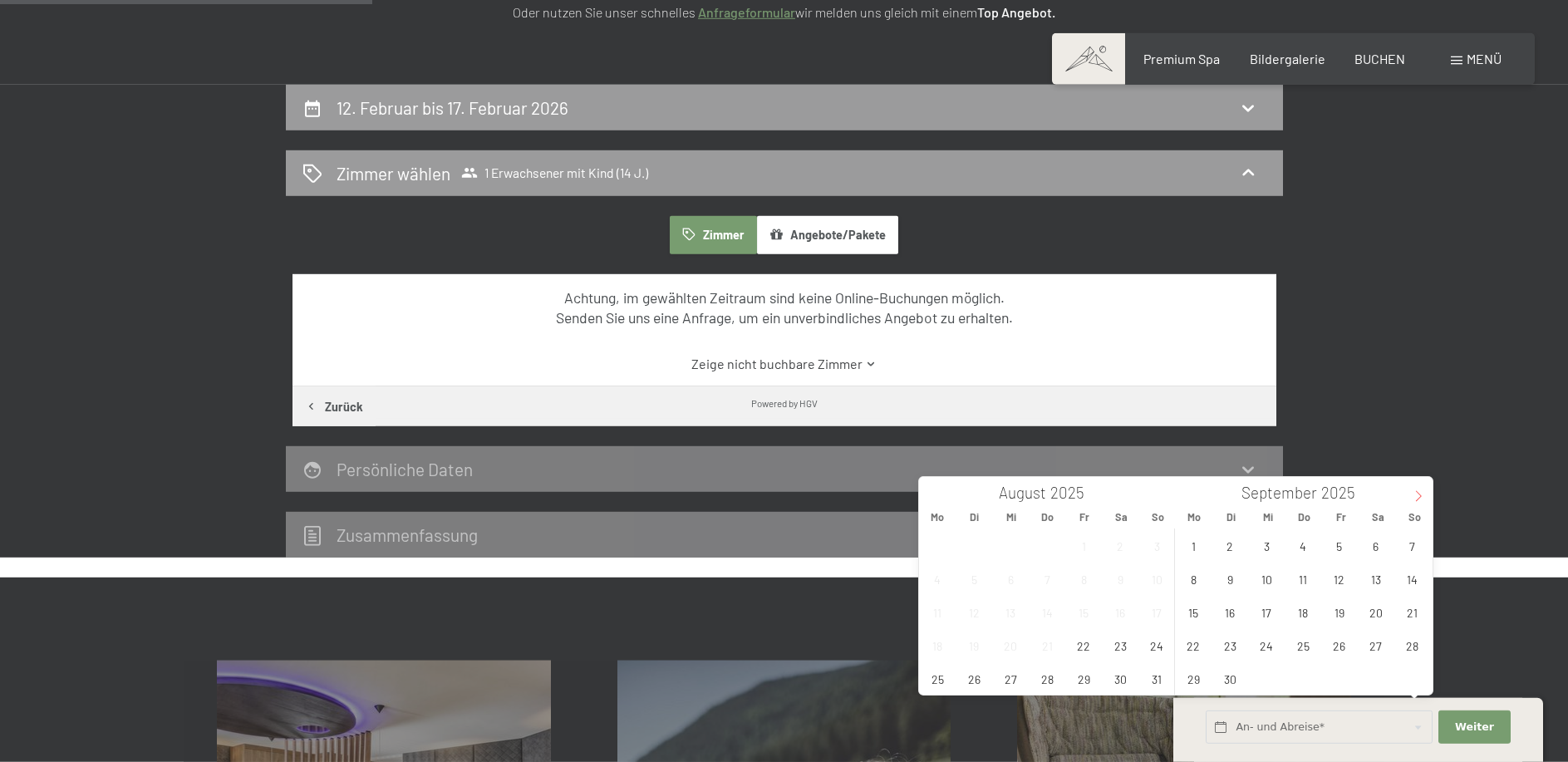
click at [1416, 500] on icon at bounding box center [1418, 496] width 12 height 12
type input "2026"
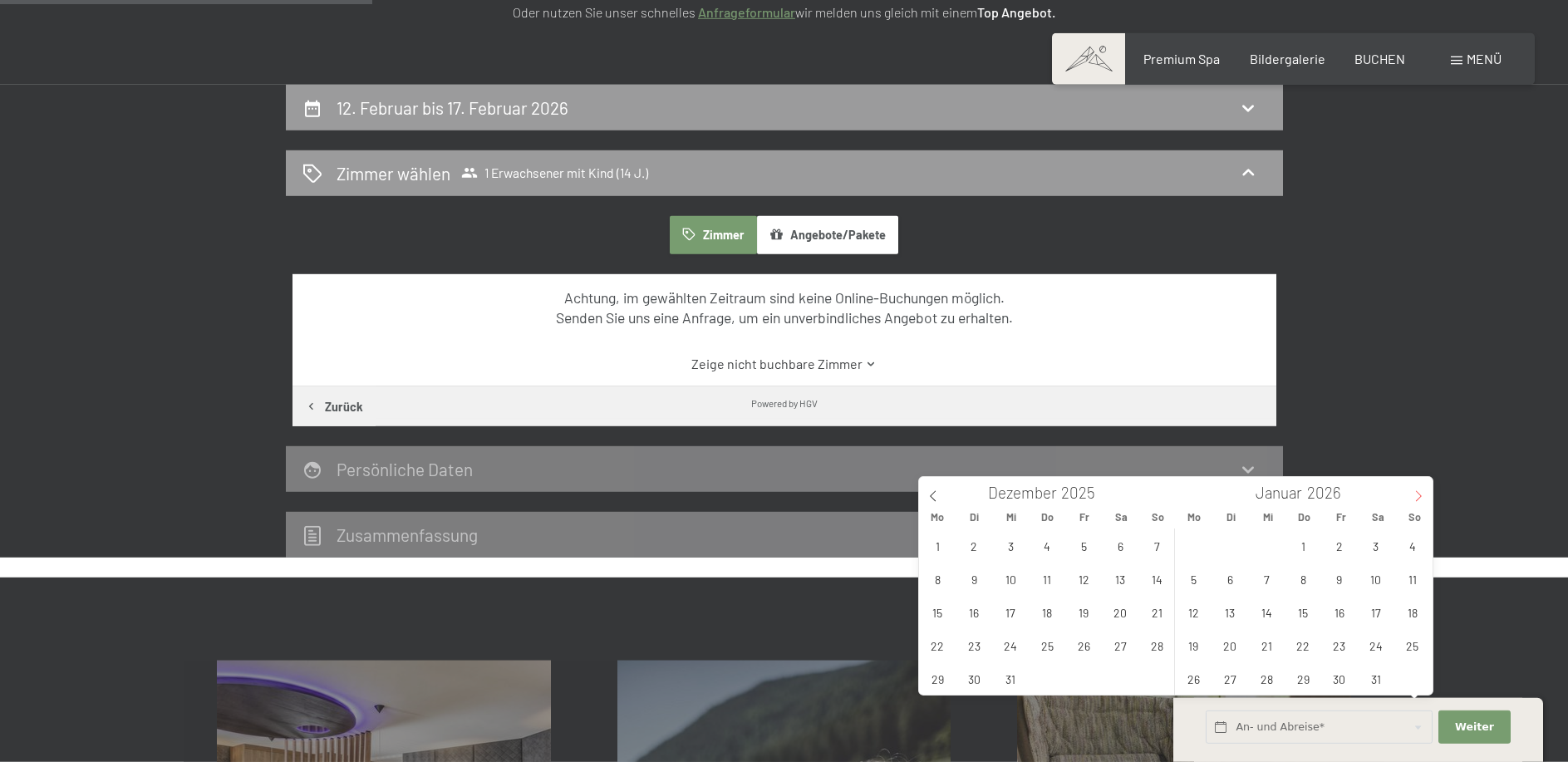
click at [1416, 500] on icon at bounding box center [1418, 496] width 12 height 12
type input "2026"
click at [1304, 614] on span "12" at bounding box center [1303, 612] width 33 height 33
click at [1235, 654] on span "17" at bounding box center [1230, 645] width 33 height 33
type input "Do. [DATE] - Di. [DATE]"
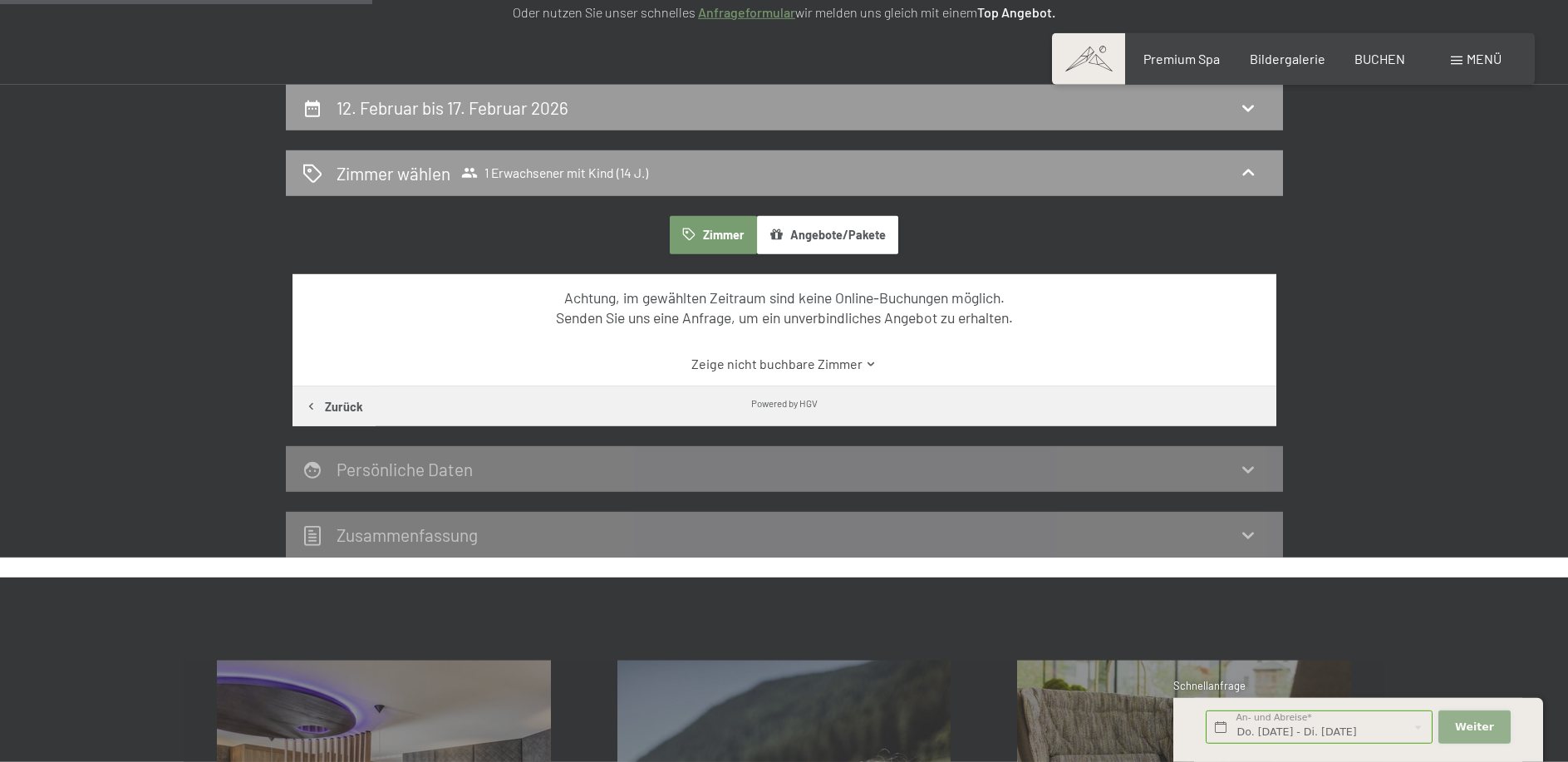
click at [1464, 719] on button "Weiter Adressfelder ausblenden" at bounding box center [1474, 728] width 72 height 34
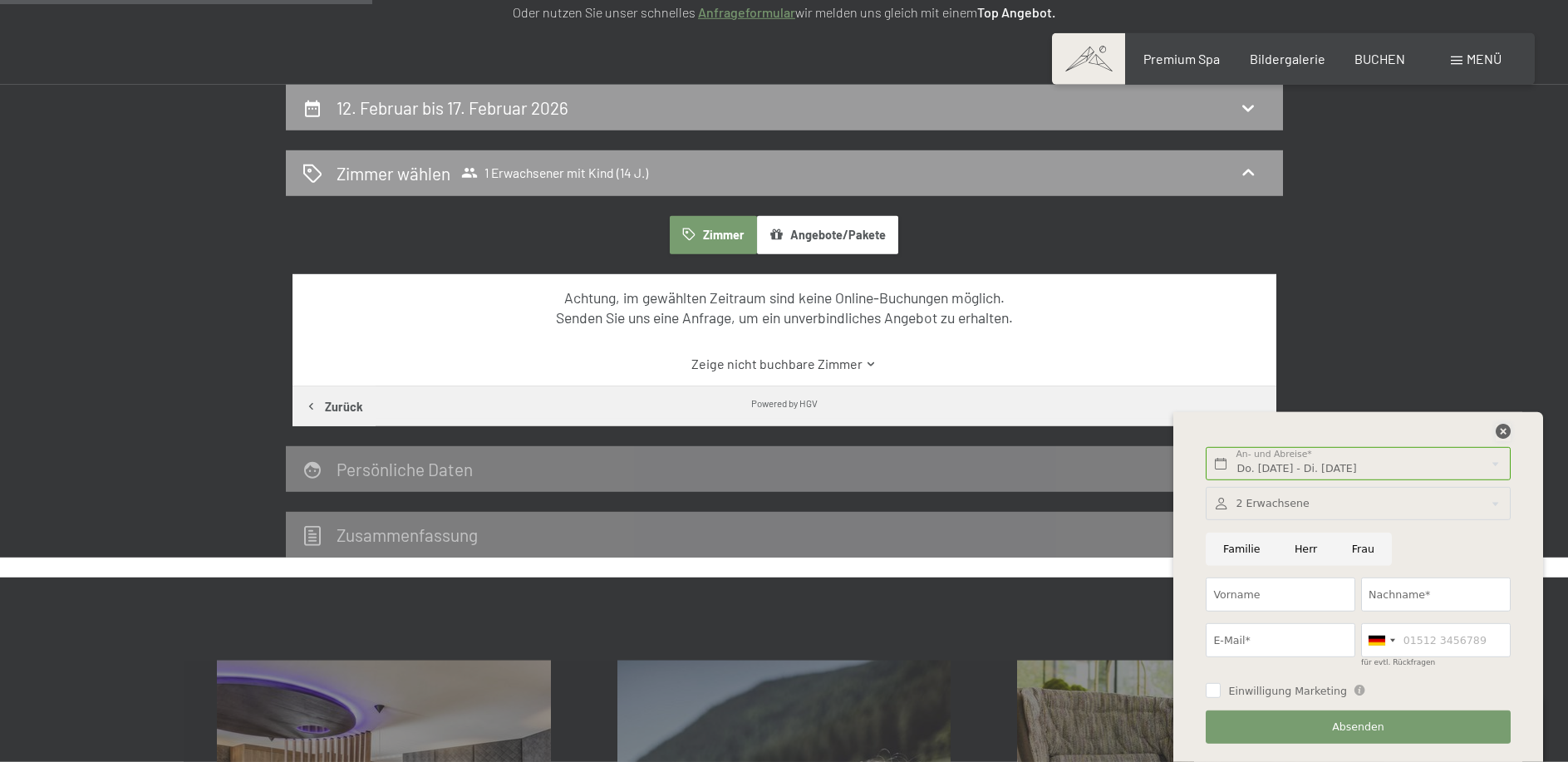
click at [1505, 434] on icon at bounding box center [1503, 431] width 15 height 15
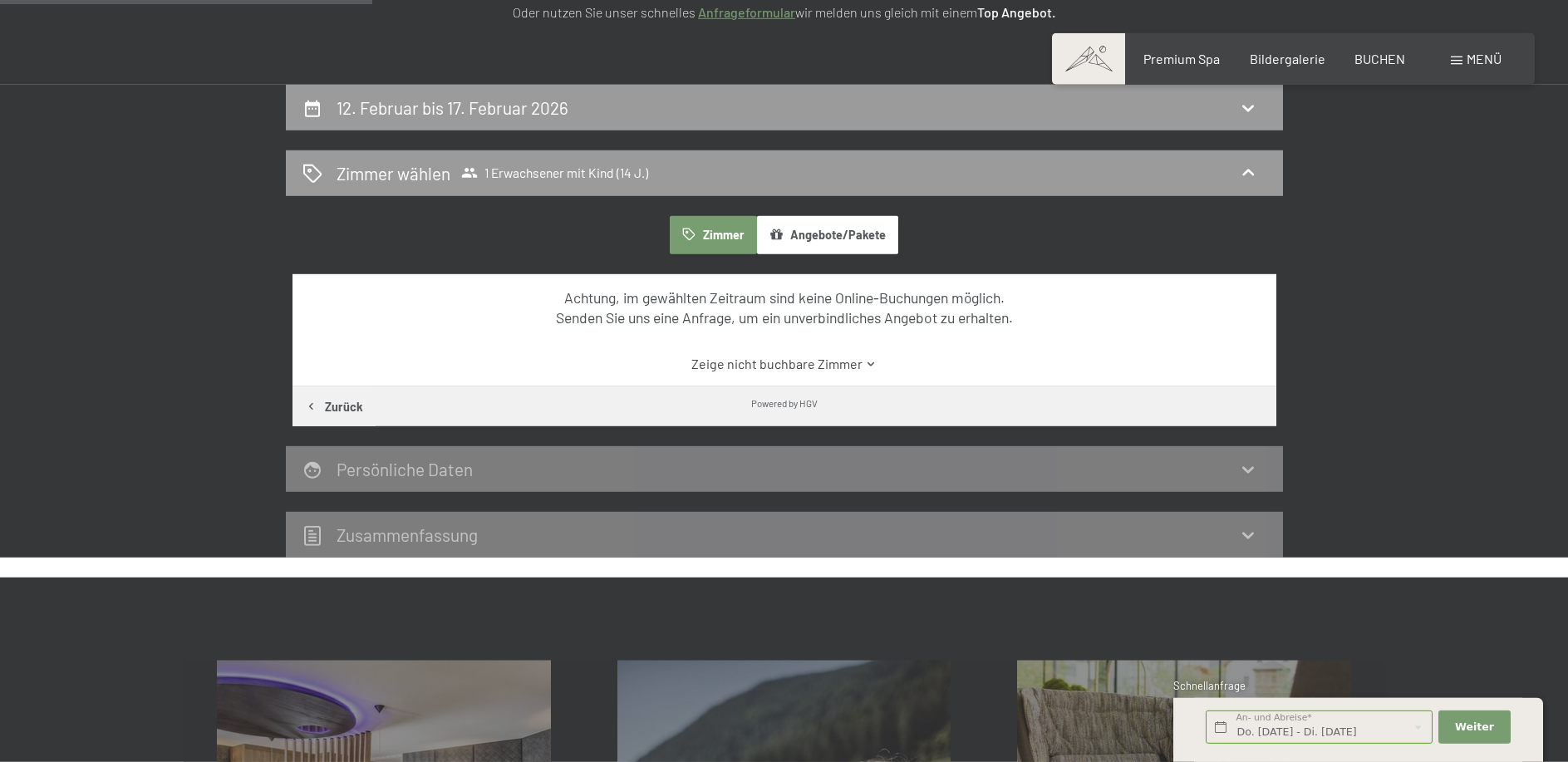
click at [1479, 58] on span "Menü" at bounding box center [1484, 58] width 35 height 15
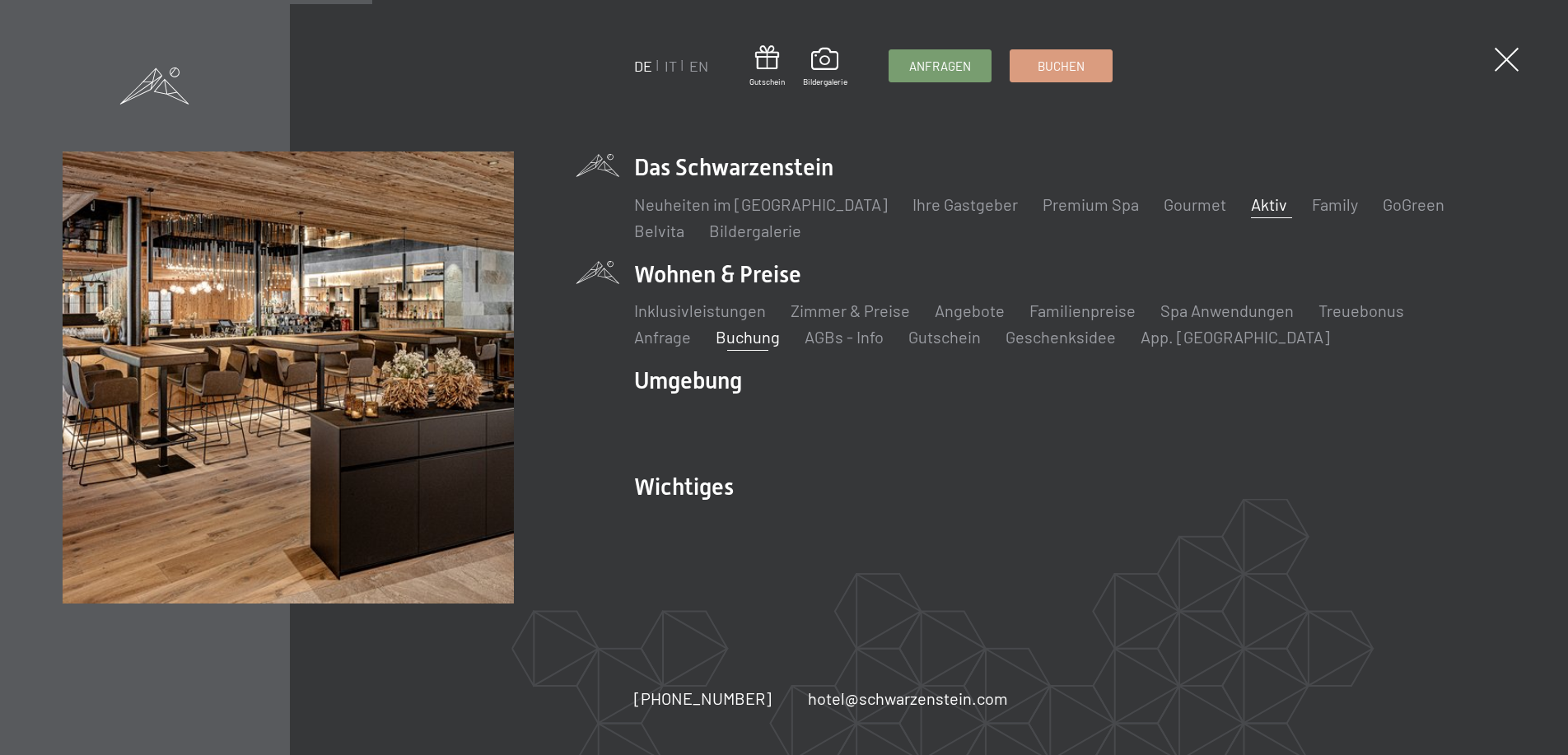
click at [1251, 206] on link "Aktiv" at bounding box center [1269, 204] width 36 height 20
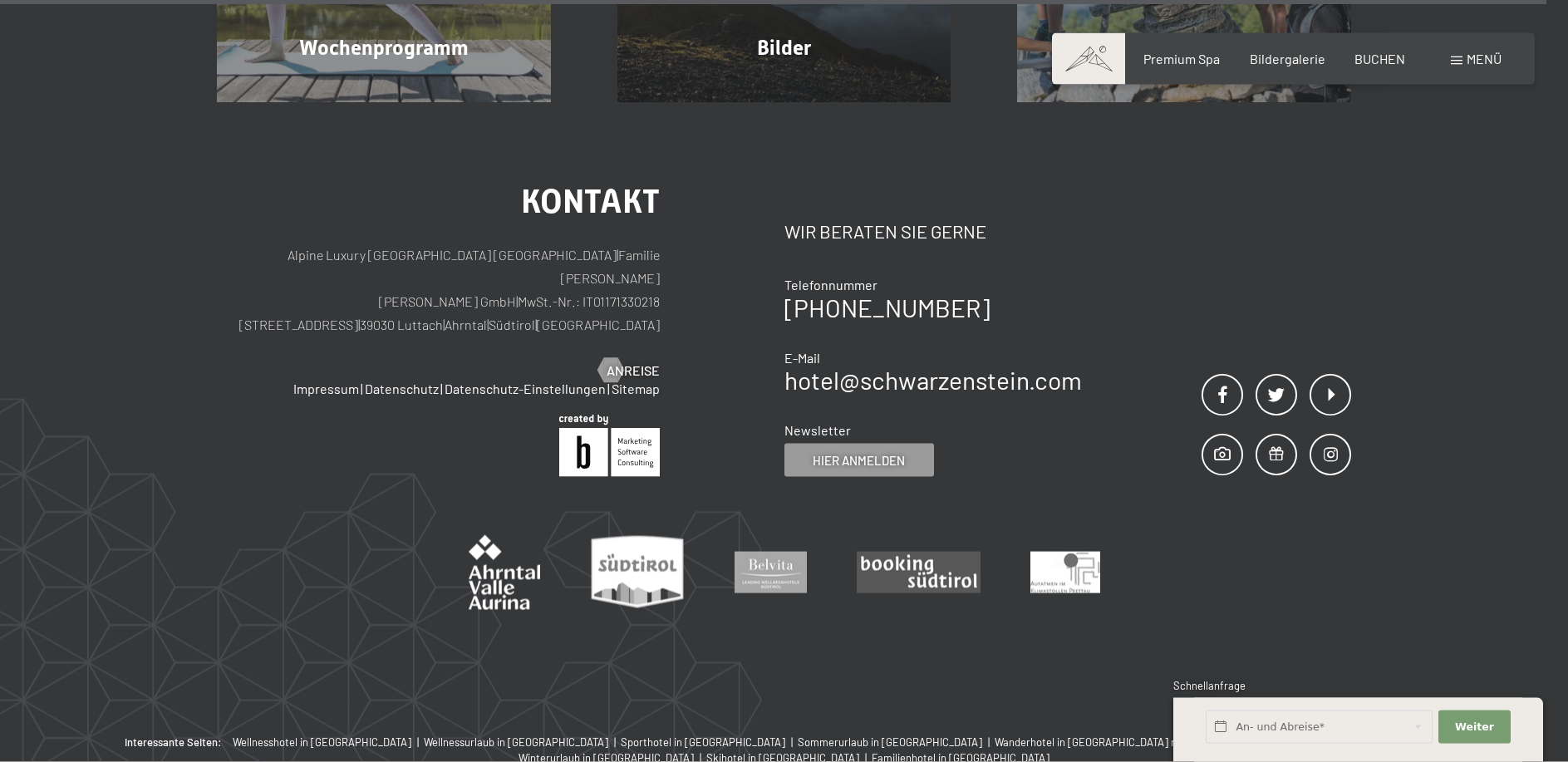
scroll to position [4770, 0]
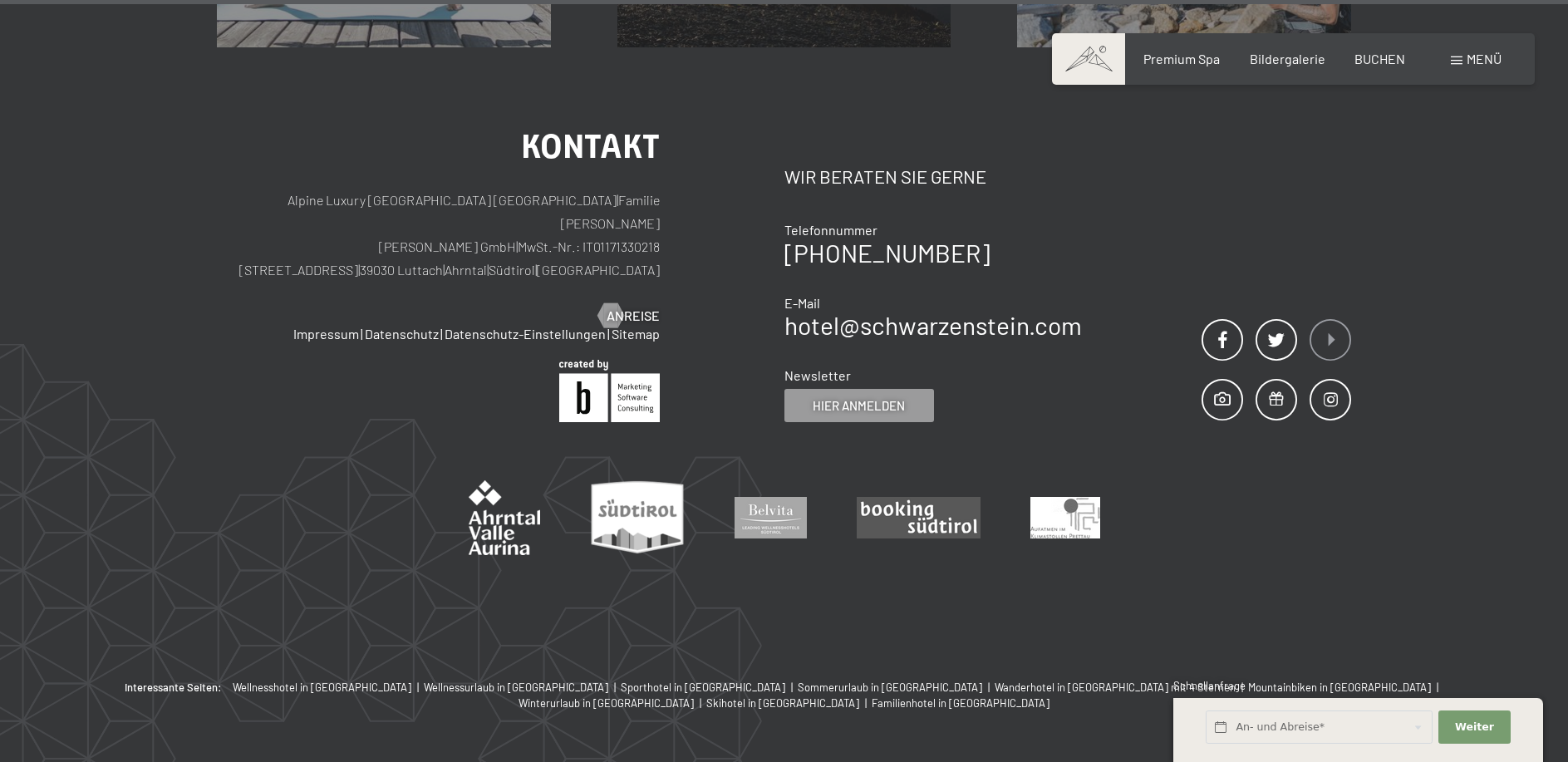
click at [1333, 319] on span at bounding box center [1331, 340] width 42 height 42
